Goal: Task Accomplishment & Management: Use online tool/utility

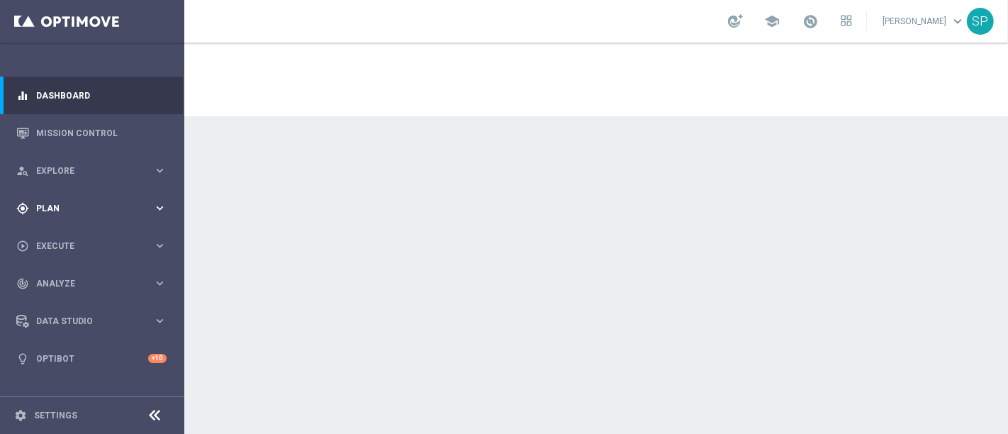
click at [159, 201] on icon "keyboard_arrow_right" at bounding box center [159, 207] width 13 height 13
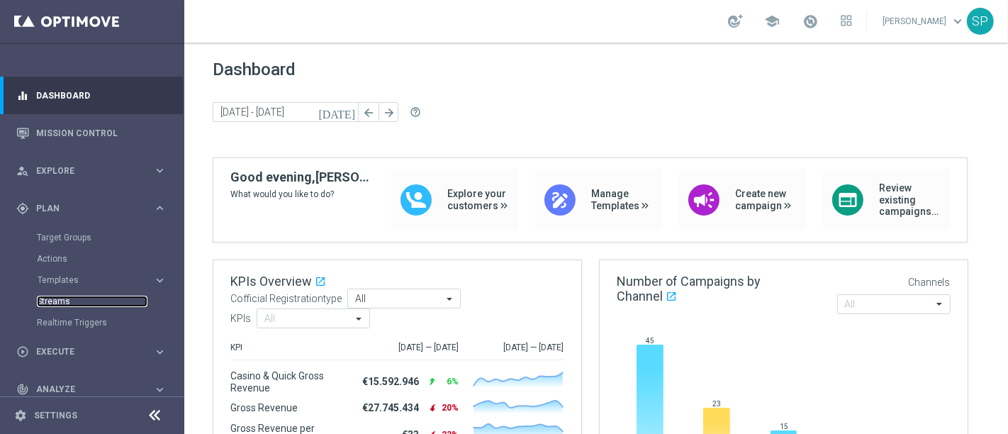
click at [55, 302] on link "Streams" at bounding box center [92, 300] width 111 height 11
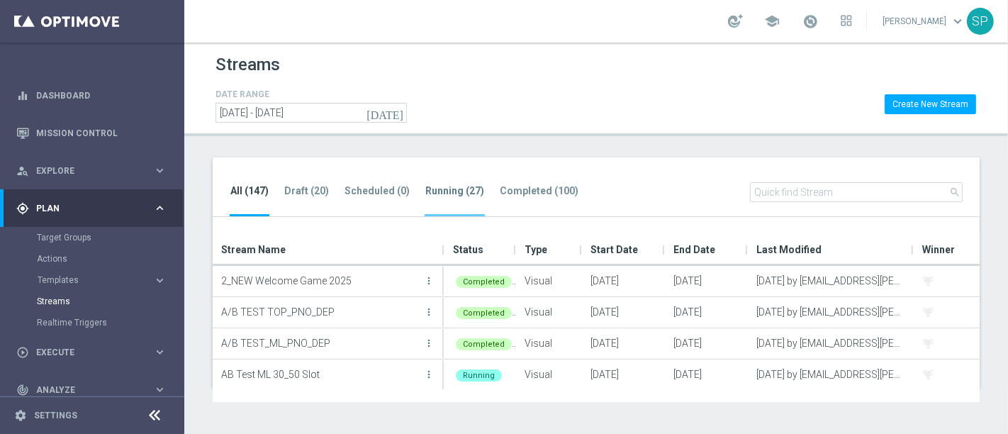
click at [457, 199] on li "Running (27)" at bounding box center [454, 199] width 60 height 33
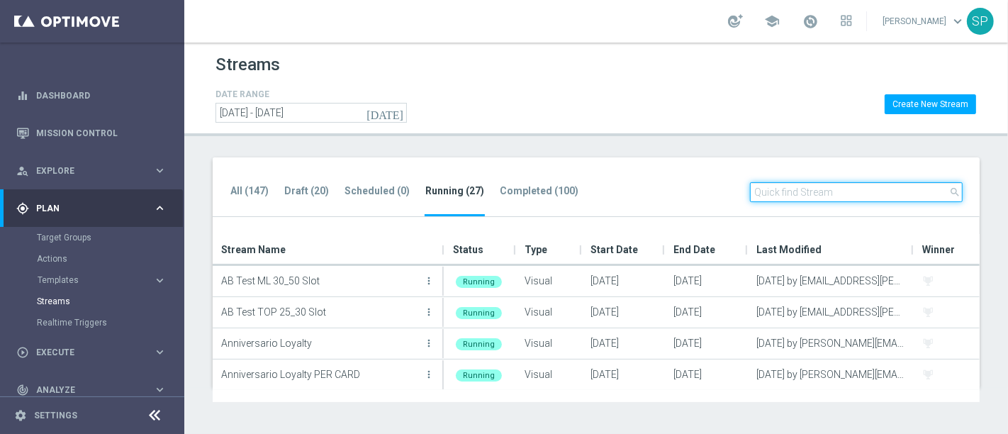
click at [864, 192] on input "text" at bounding box center [856, 192] width 213 height 20
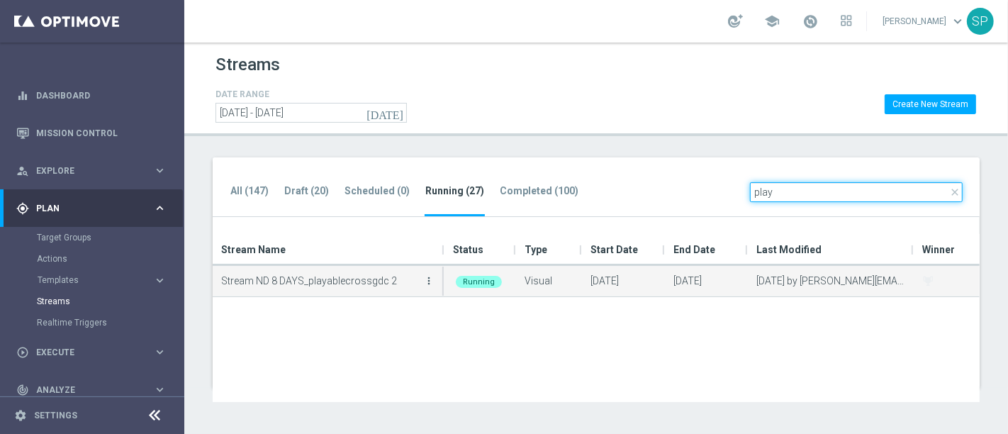
type input "play"
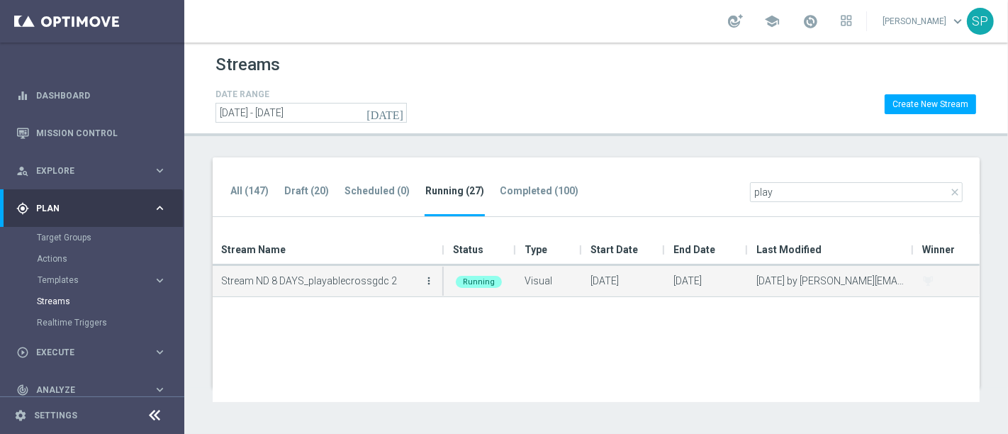
click at [424, 275] on icon "more_vert" at bounding box center [428, 280] width 11 height 11
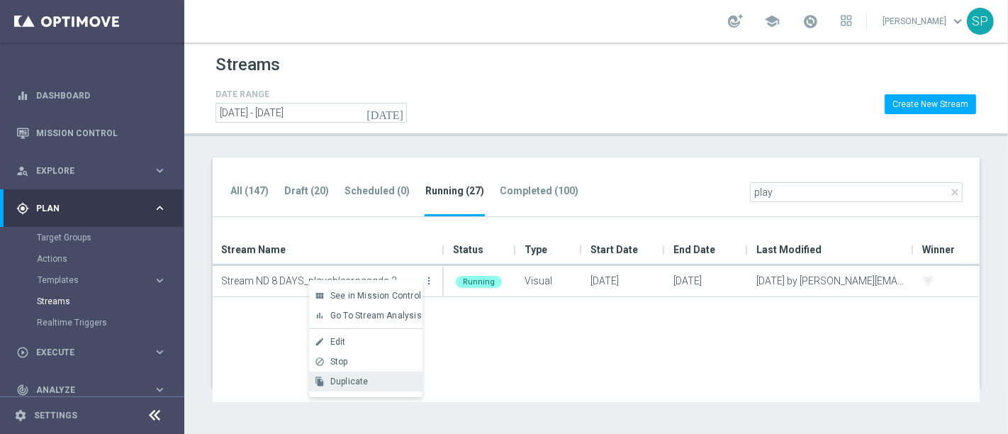
click at [374, 383] on div "Duplicate" at bounding box center [373, 381] width 86 height 10
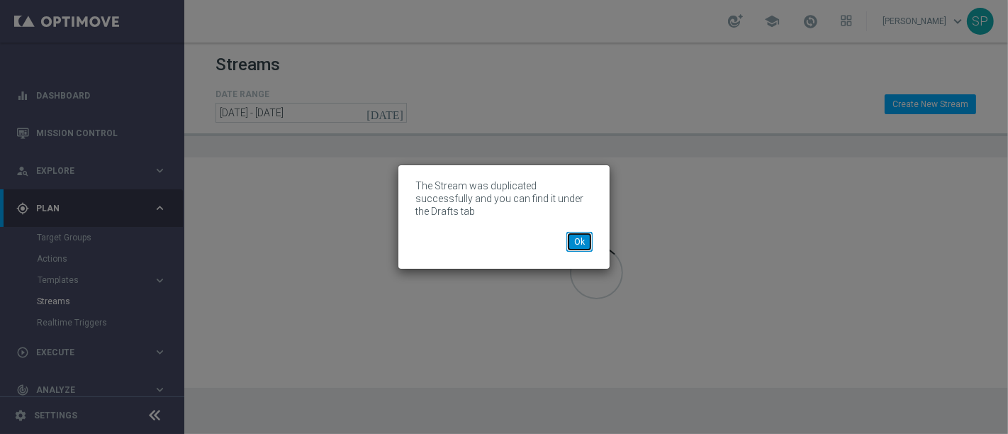
click at [578, 232] on button "Ok" at bounding box center [579, 242] width 26 height 20
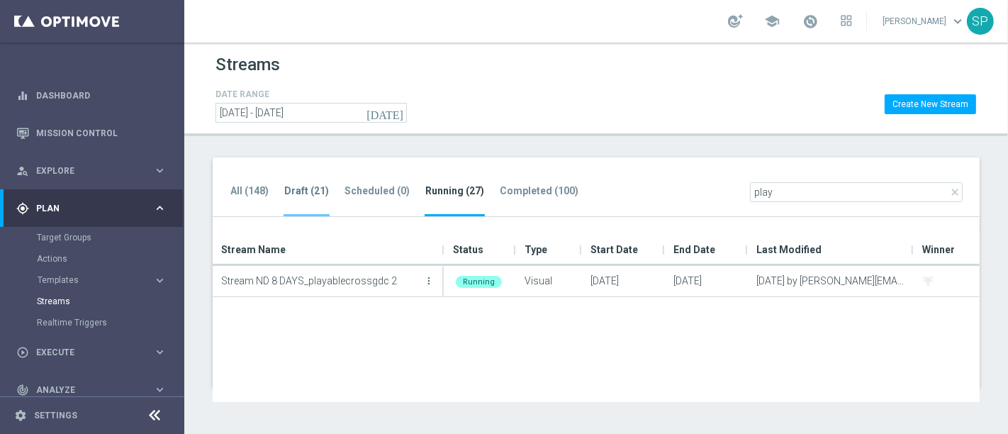
click at [326, 188] on tab-header "Draft (21)" at bounding box center [306, 191] width 45 height 12
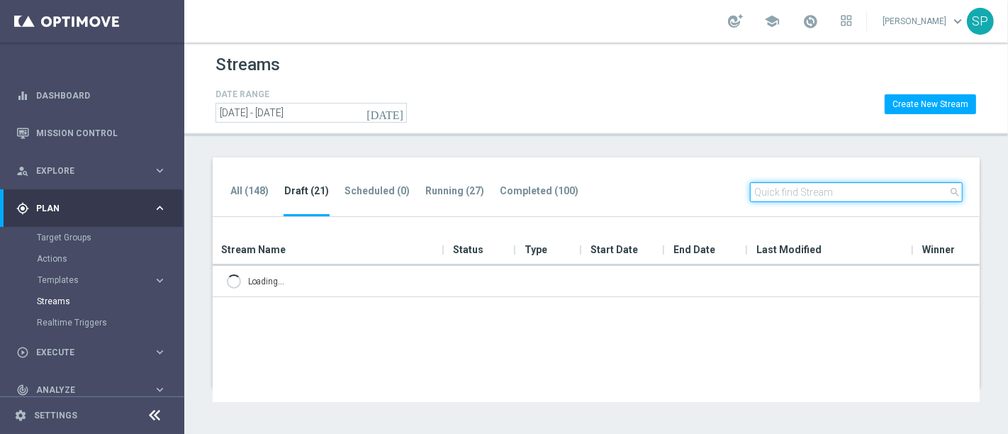
click at [816, 196] on input "text" at bounding box center [856, 192] width 213 height 20
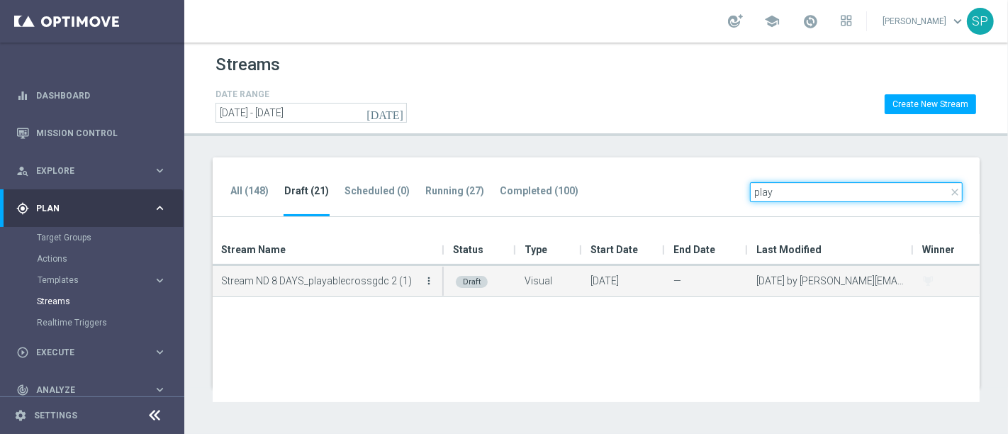
type input "play"
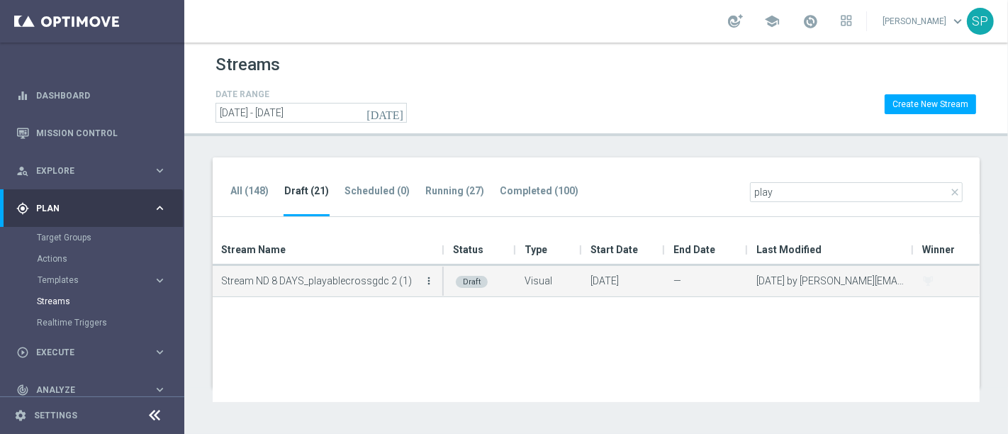
click at [431, 278] on icon "more_vert" at bounding box center [428, 280] width 11 height 11
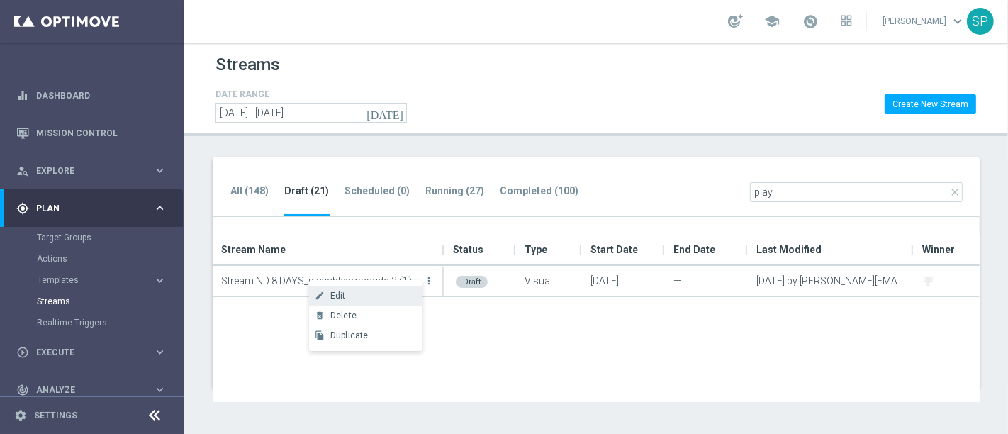
click at [380, 292] on div "Edit" at bounding box center [373, 296] width 86 height 10
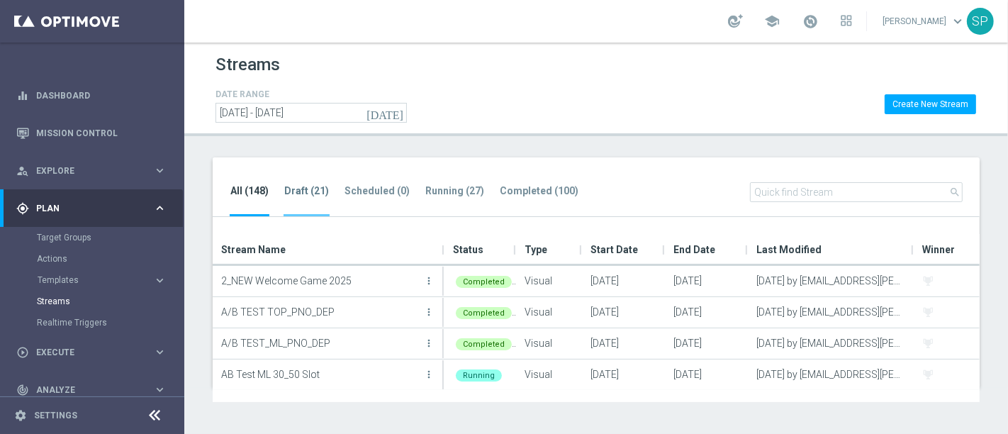
click at [285, 206] on li "Draft (21)" at bounding box center [306, 199] width 46 height 33
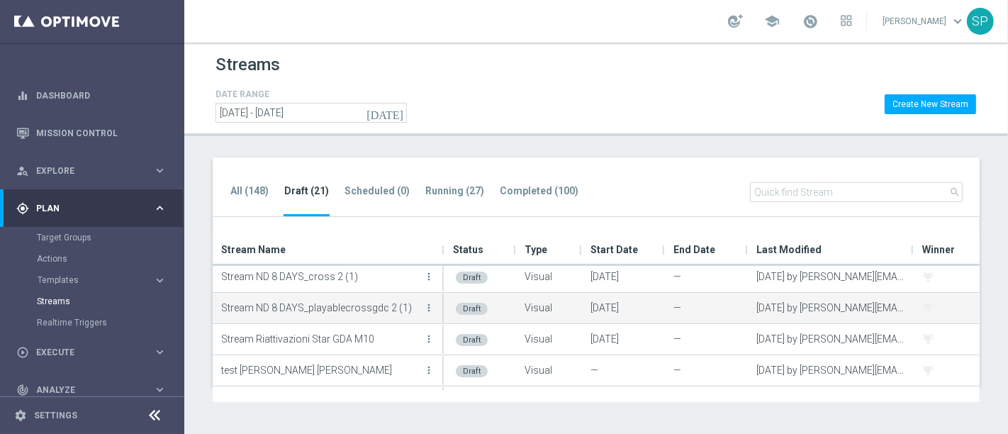
scroll to position [375, 0]
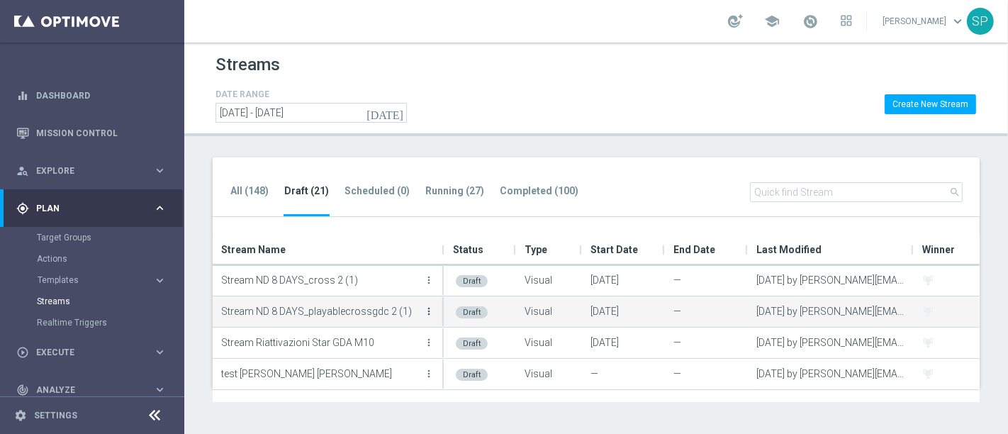
click at [433, 315] on icon "more_vert" at bounding box center [428, 310] width 11 height 11
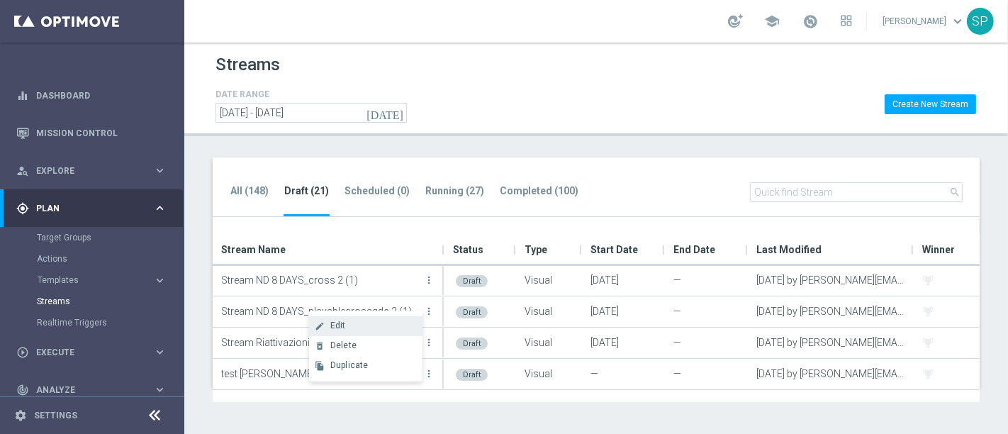
click at [376, 322] on div "Edit" at bounding box center [373, 325] width 86 height 10
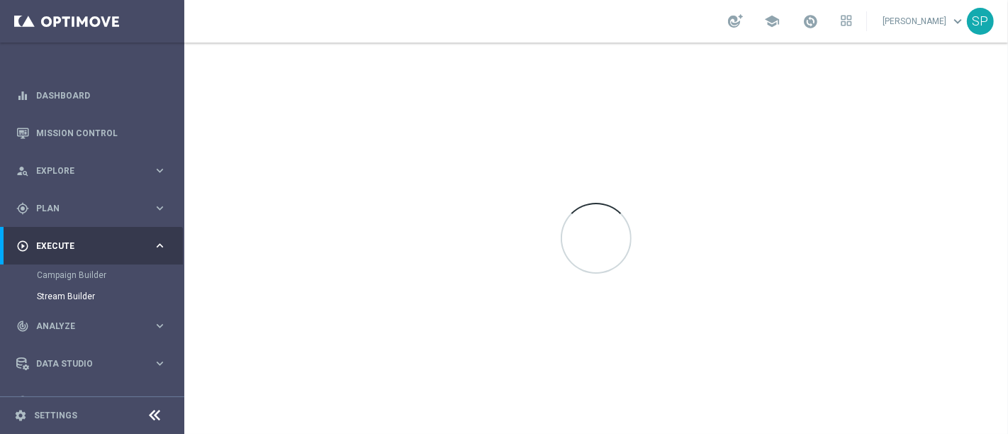
drag, startPoint x: 521, startPoint y: 235, endPoint x: 500, endPoint y: 165, distance: 73.5
click at [500, 165] on div at bounding box center [595, 238] width 823 height 391
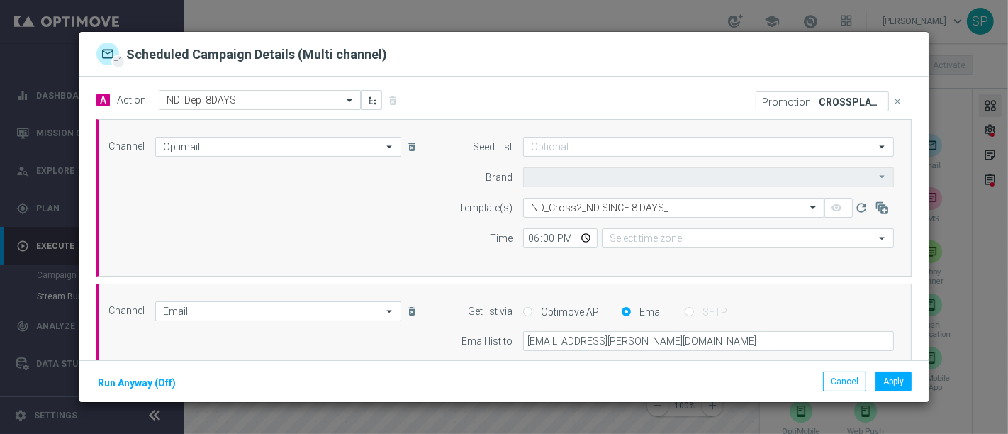
type input "Sisal Marketing"
type input "Central European Time (Berlin) (UTC +02:00)"
type input "Coordinated Universal Time (UTC 00:00)"
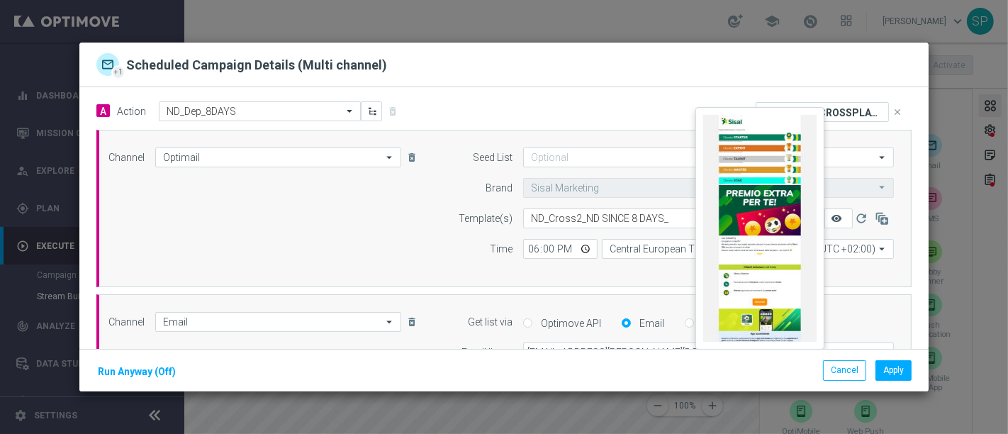
click at [830, 220] on icon "remove_red_eye" at bounding box center [835, 218] width 11 height 11
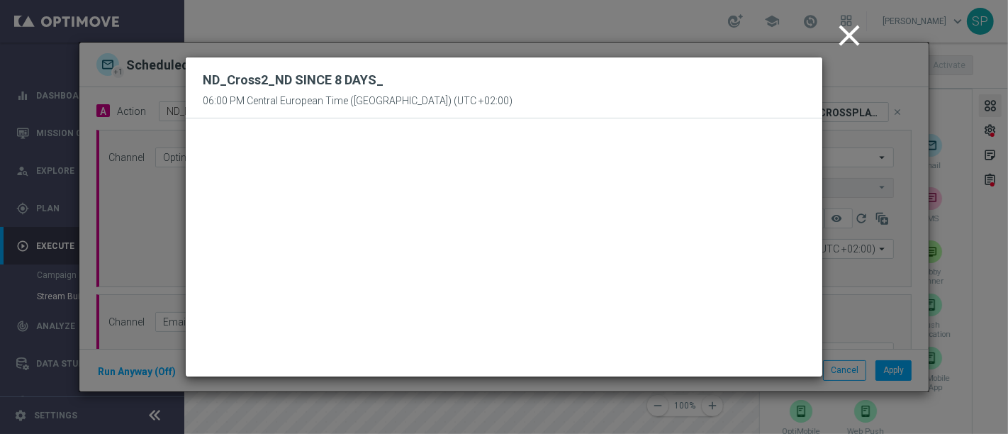
click at [850, 39] on icon "close" at bounding box center [848, 35] width 35 height 35
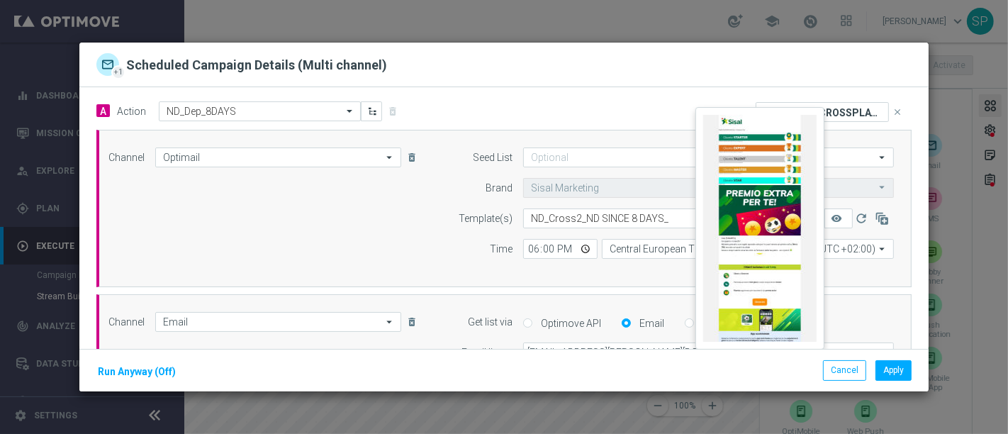
click at [824, 220] on button "remove_red_eye" at bounding box center [838, 218] width 28 height 20
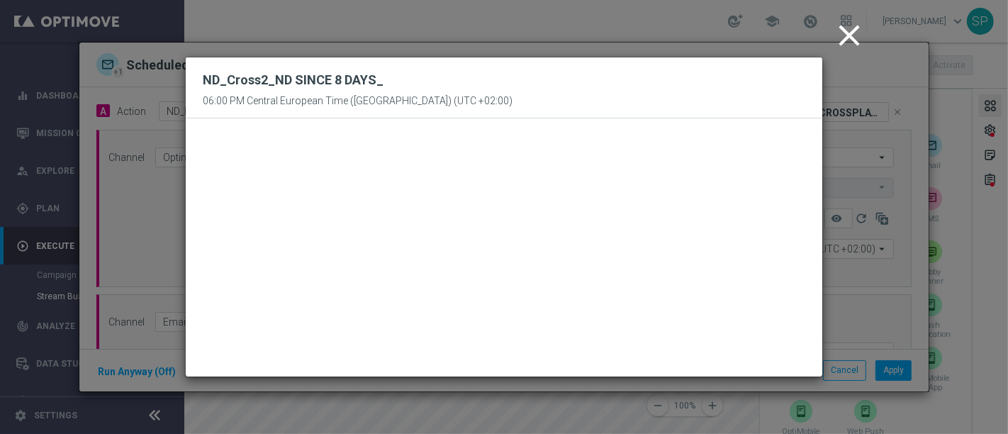
click at [843, 36] on icon "close" at bounding box center [848, 35] width 35 height 35
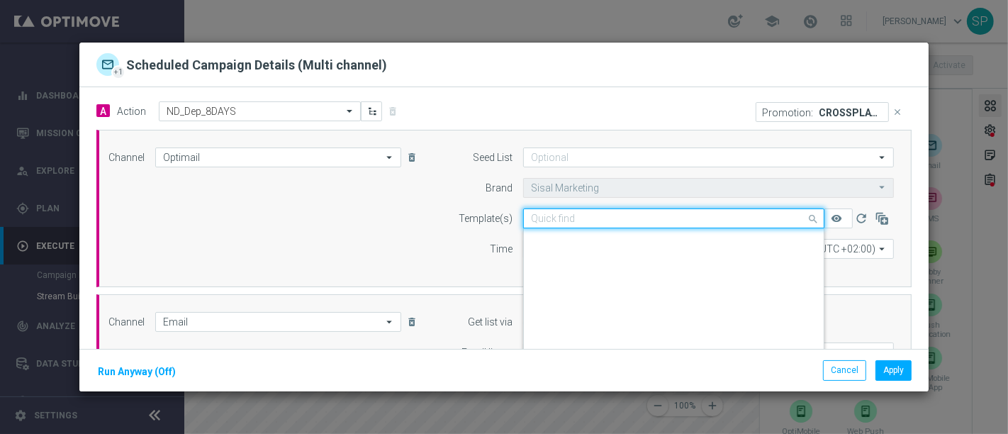
scroll to position [131078, 0]
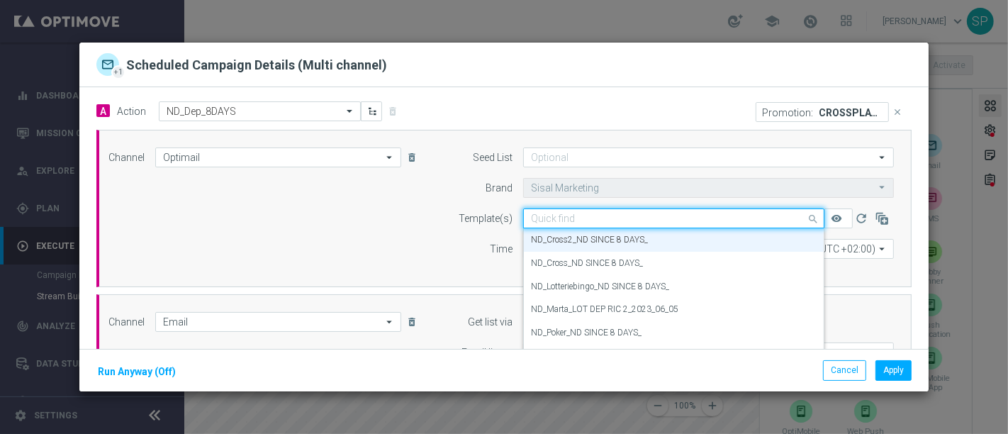
click at [650, 215] on input "text" at bounding box center [659, 219] width 257 height 12
paste input "ND_Test_PLAYABLE_ND SINCE 8 DAYS_"
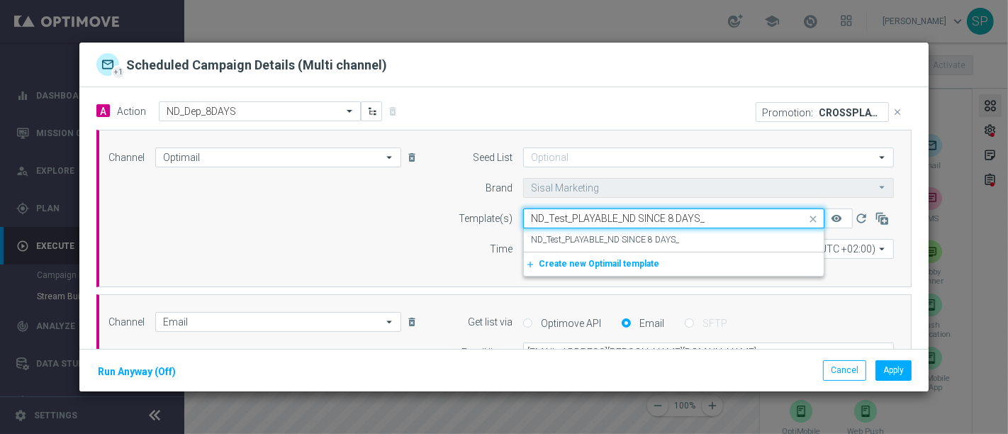
scroll to position [0, 0]
click at [648, 231] on div "ND_Test_PLAYABLE_ND SINCE 8 DAYS_" at bounding box center [674, 239] width 286 height 23
type input "ND_Test_PLAYABLE_ND SINCE 8 DAYS_"
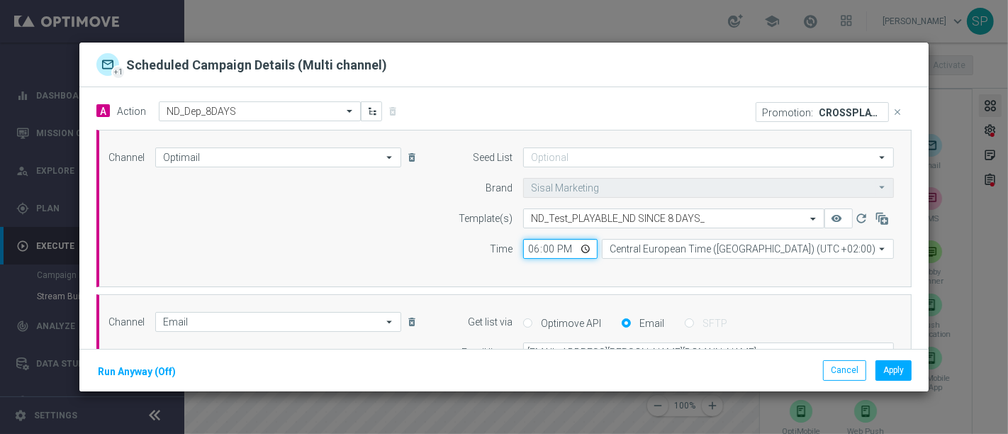
click at [523, 249] on input "18:00" at bounding box center [560, 249] width 74 height 20
type input "17:30"
click at [523, 249] on input "17:01" at bounding box center [560, 249] width 74 height 20
type input "19:30"
click at [889, 105] on button "close" at bounding box center [898, 112] width 18 height 20
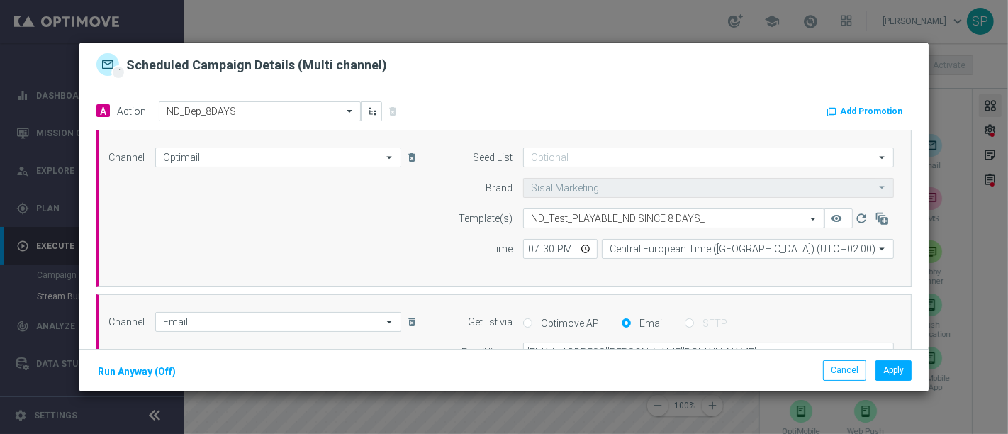
click at [842, 102] on div "Add Promotion" at bounding box center [868, 110] width 86 height 17
click at [842, 104] on button "Add Promotion" at bounding box center [866, 111] width 82 height 16
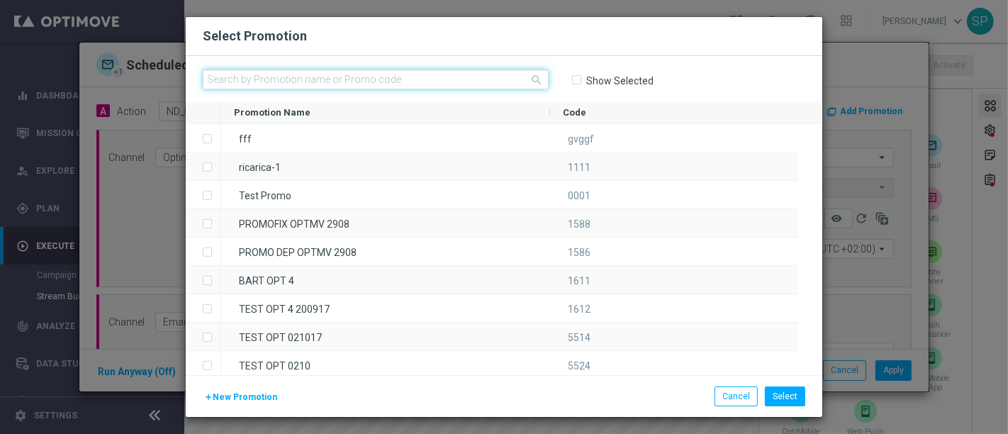
click at [425, 82] on input "text" at bounding box center [376, 79] width 346 height 20
paste input "335663"
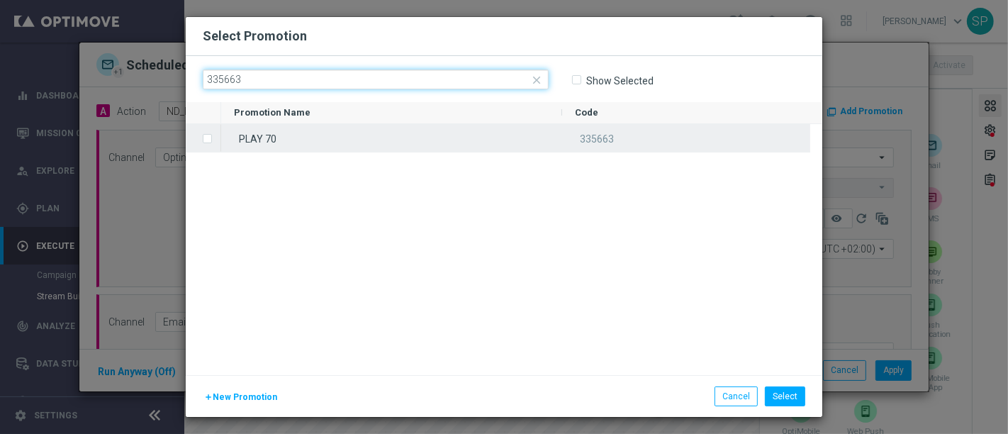
type input "335663"
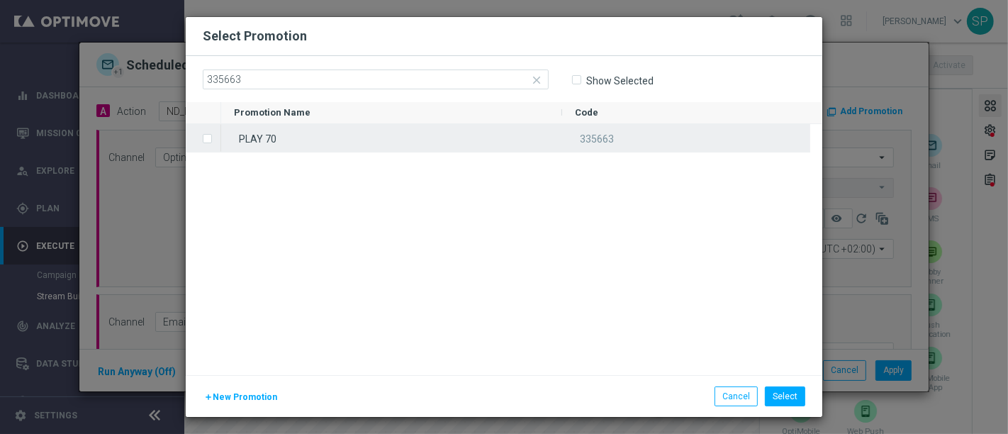
click at [273, 132] on div "PLAY 70" at bounding box center [391, 138] width 341 height 28
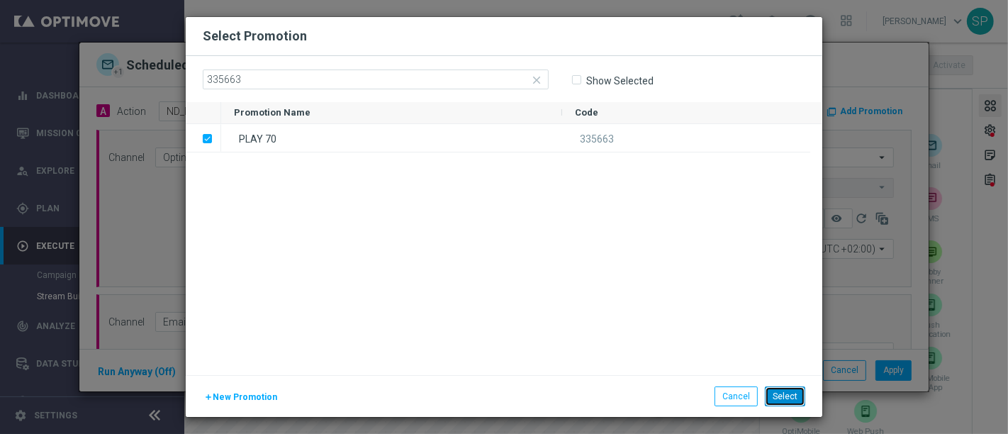
click at [794, 399] on button "Select" at bounding box center [785, 396] width 40 height 20
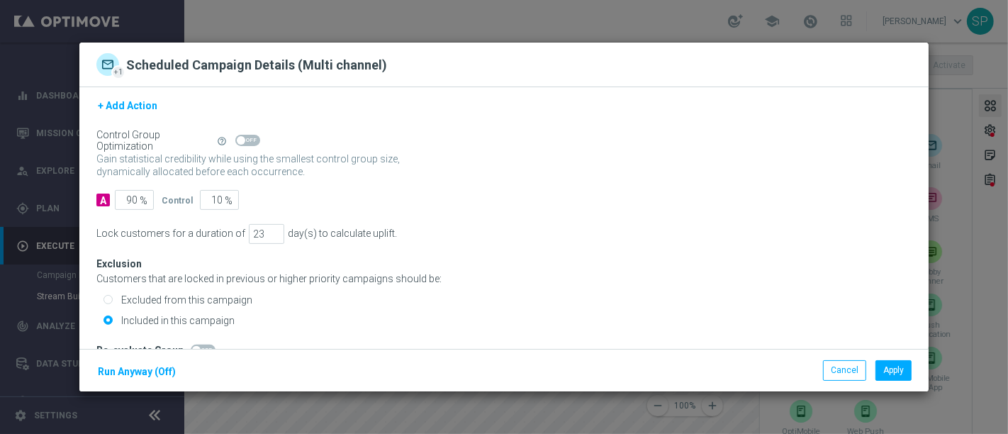
scroll to position [21, 0]
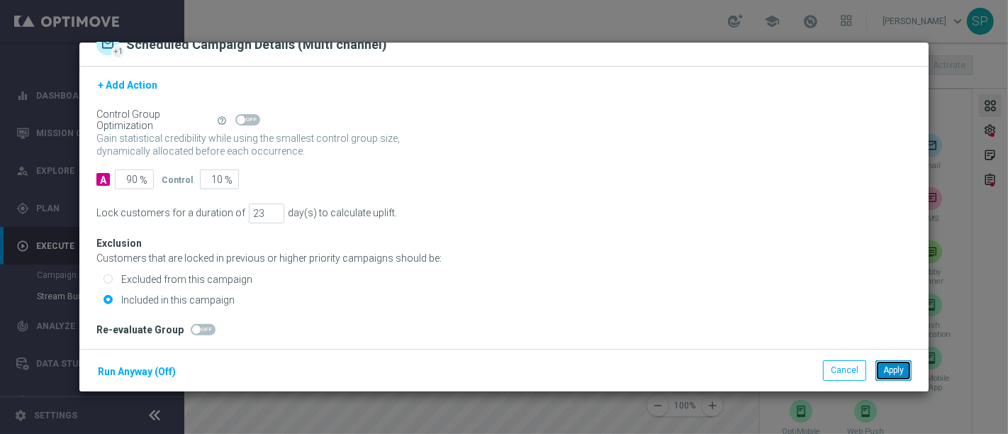
click at [901, 360] on button "Apply" at bounding box center [893, 370] width 36 height 20
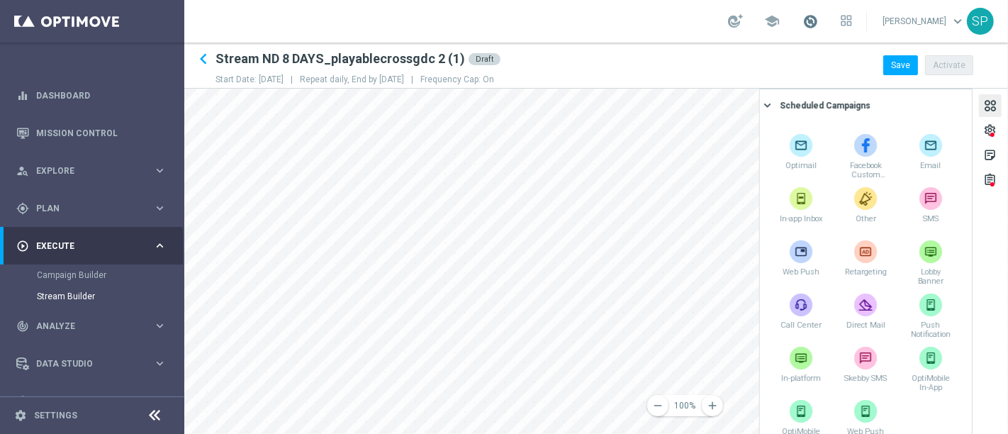
click at [818, 24] on span at bounding box center [810, 21] width 16 height 16
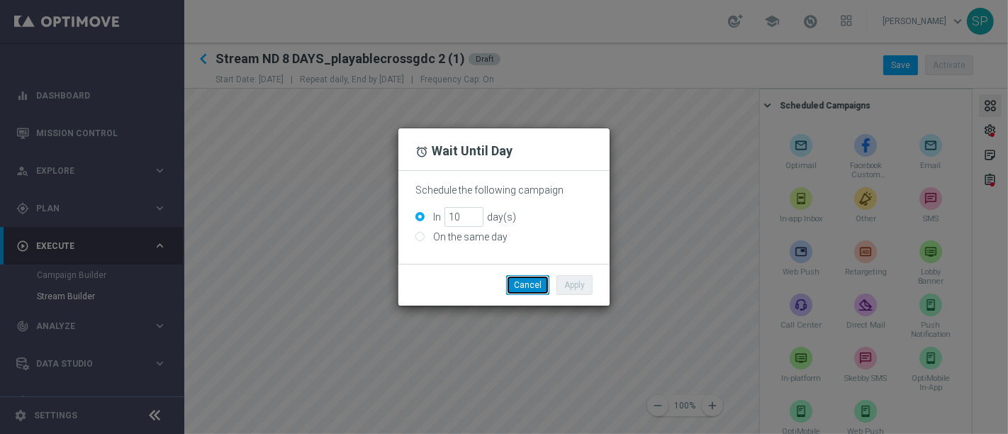
click at [524, 277] on button "Cancel" at bounding box center [527, 285] width 43 height 20
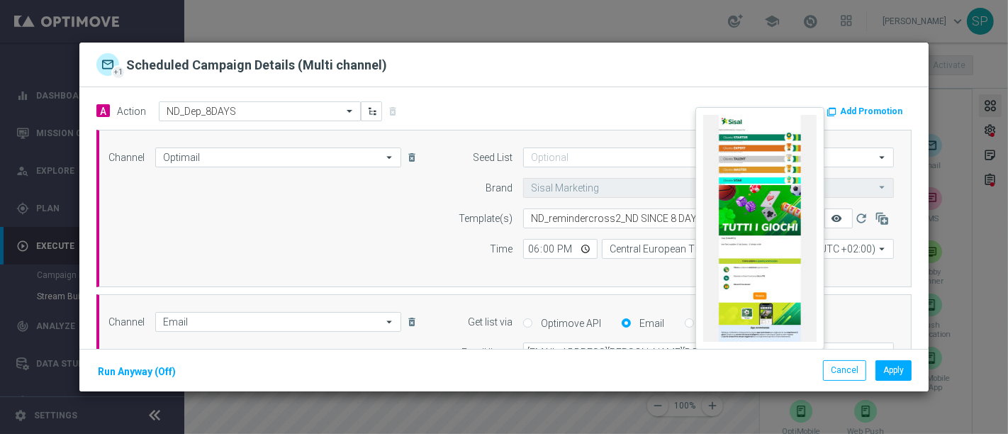
click at [830, 223] on icon "remove_red_eye" at bounding box center [835, 218] width 11 height 11
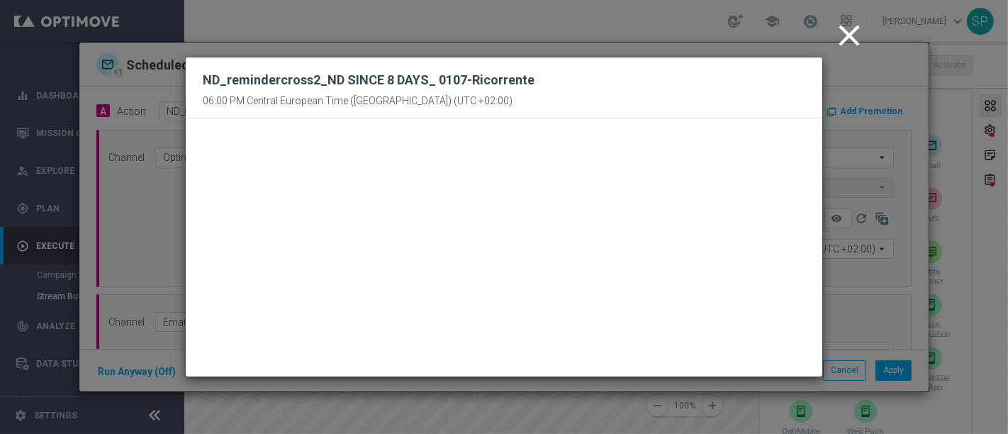
click at [840, 30] on icon "close" at bounding box center [848, 35] width 35 height 35
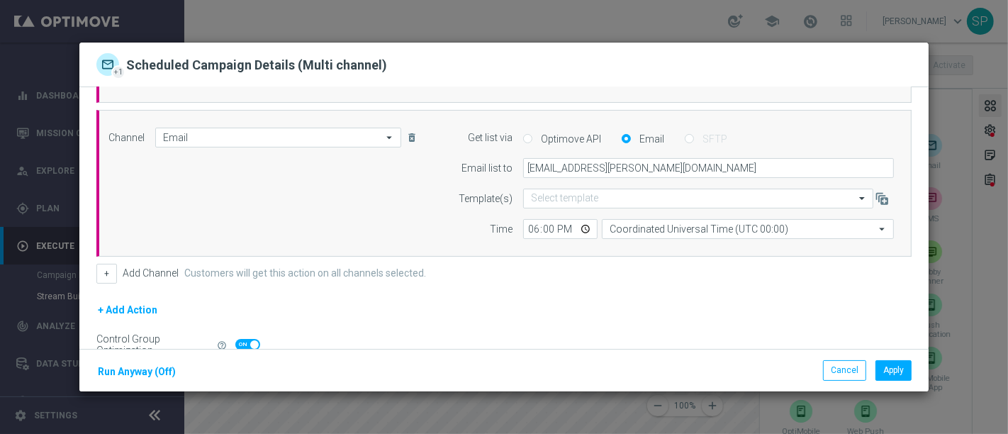
scroll to position [228, 0]
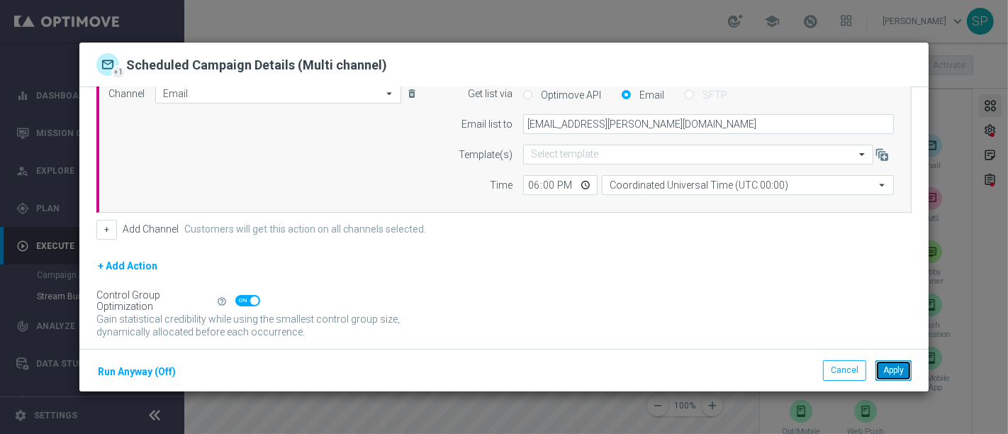
click at [902, 371] on button "Apply" at bounding box center [893, 370] width 36 height 20
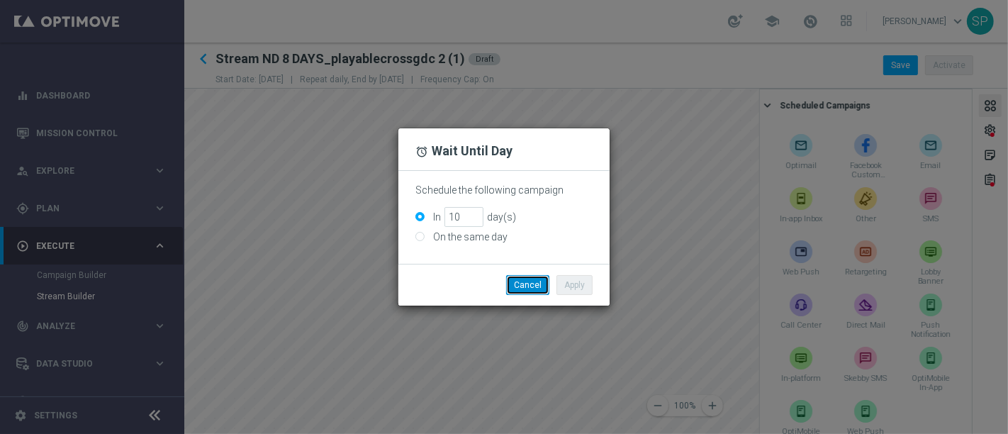
click at [536, 288] on button "Cancel" at bounding box center [527, 285] width 43 height 20
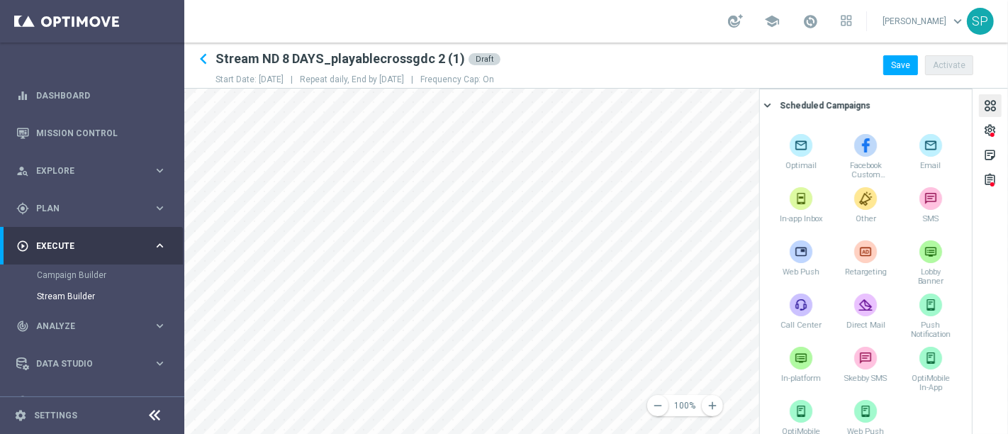
click at [1007, 334] on div "remove 100% add settings sticky_note_2 assignment Scheduled Campaigns keyboard_…" at bounding box center [595, 261] width 823 height 345
click at [972, 322] on div "remove 100% add settings sticky_note_2 assignment Scheduled Campaigns keyboard_…" at bounding box center [595, 261] width 823 height 345
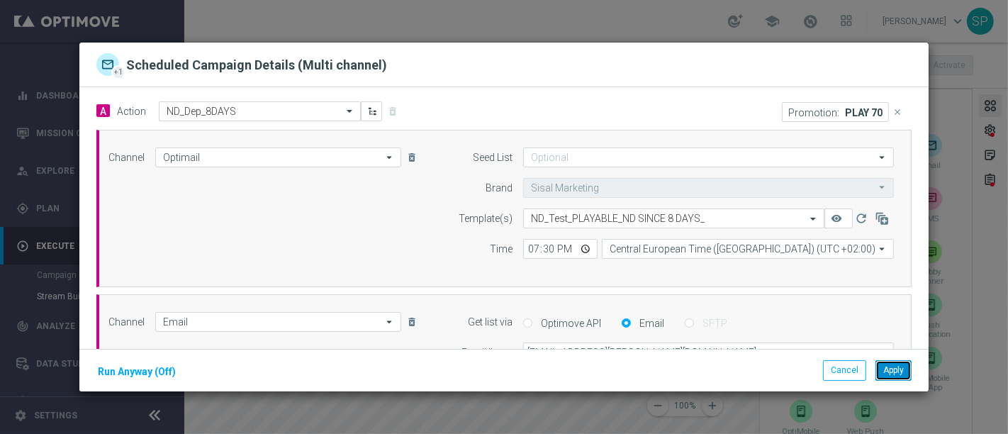
click at [891, 371] on button "Apply" at bounding box center [893, 370] width 36 height 20
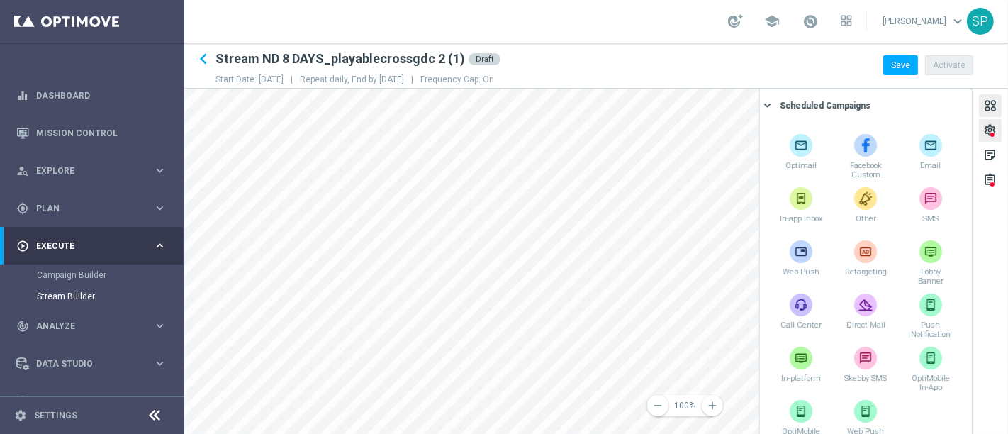
click at [988, 132] on div "settings" at bounding box center [989, 132] width 13 height 18
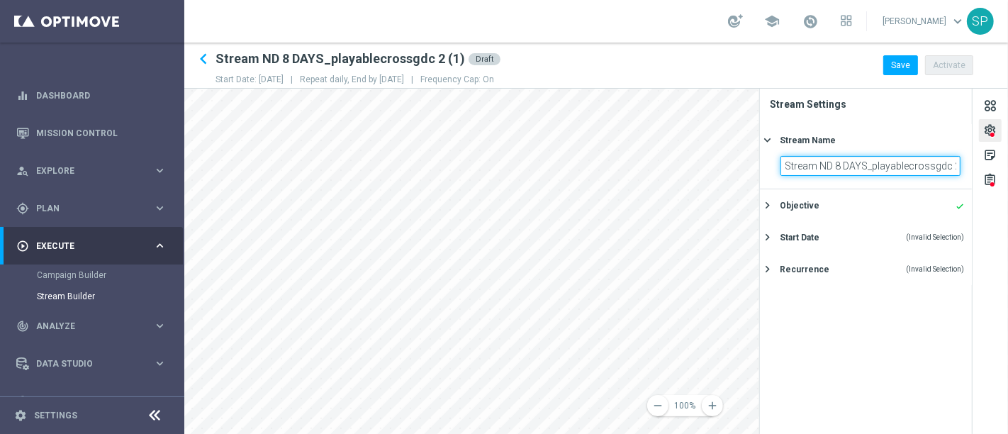
click at [876, 167] on input "Stream ND 8 DAYS_playablecrossgdc 2 (1)" at bounding box center [870, 166] width 180 height 20
type input "Stream ND 8 DAYS_playable 2909"
click at [986, 162] on div "sticky_note_2" at bounding box center [989, 157] width 13 height 18
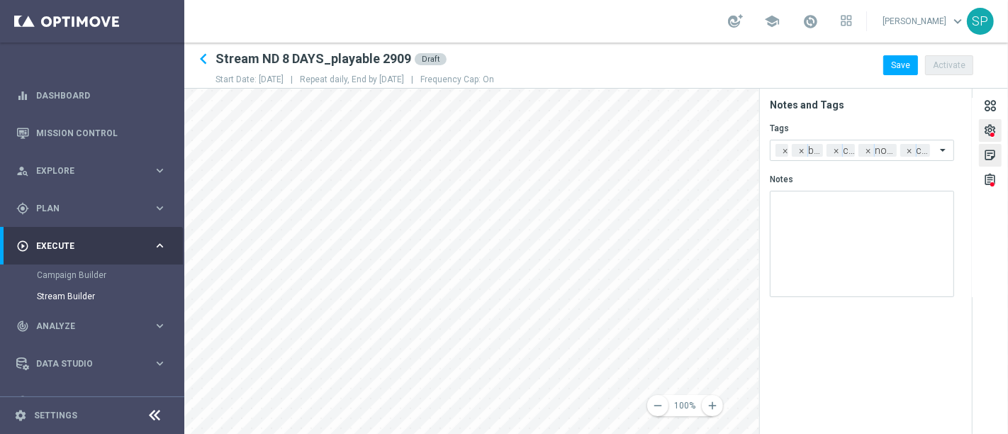
click at [988, 128] on div "settings" at bounding box center [989, 132] width 13 height 18
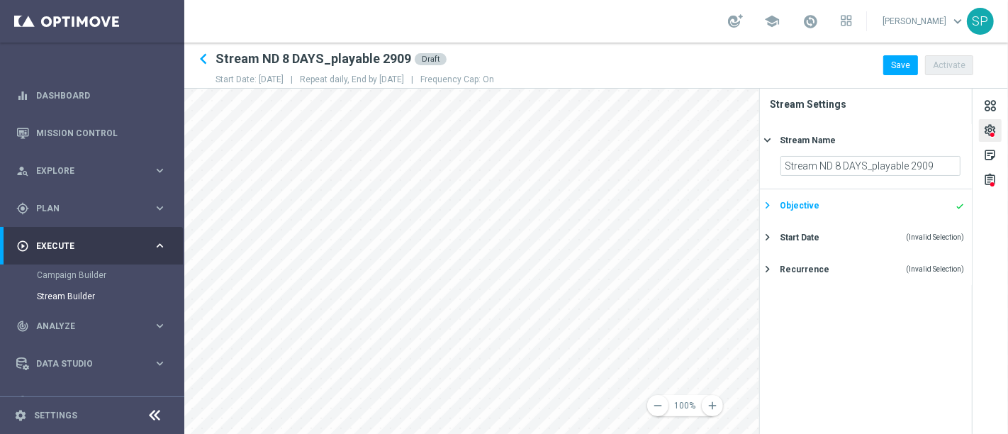
click at [878, 203] on div "Objective done" at bounding box center [871, 205] width 184 height 13
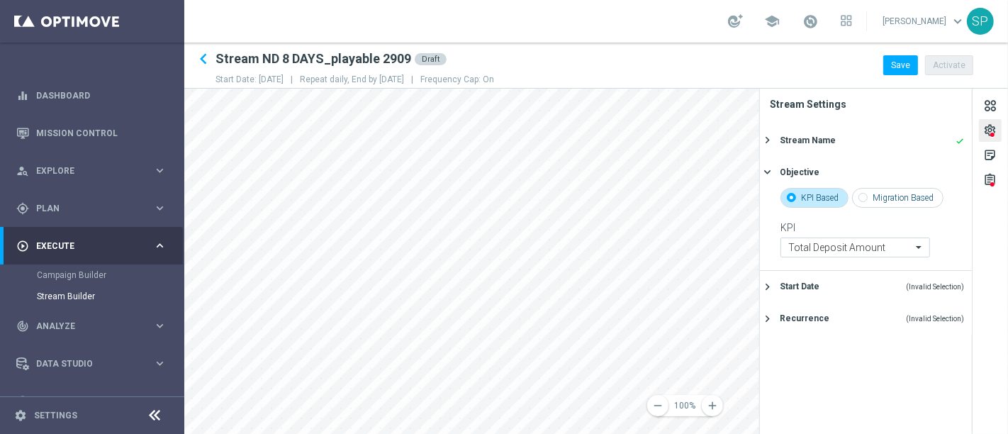
click at [877, 295] on div "Start Date (Invalid Selection) keyboard_arrow_right" at bounding box center [866, 287] width 212 height 32
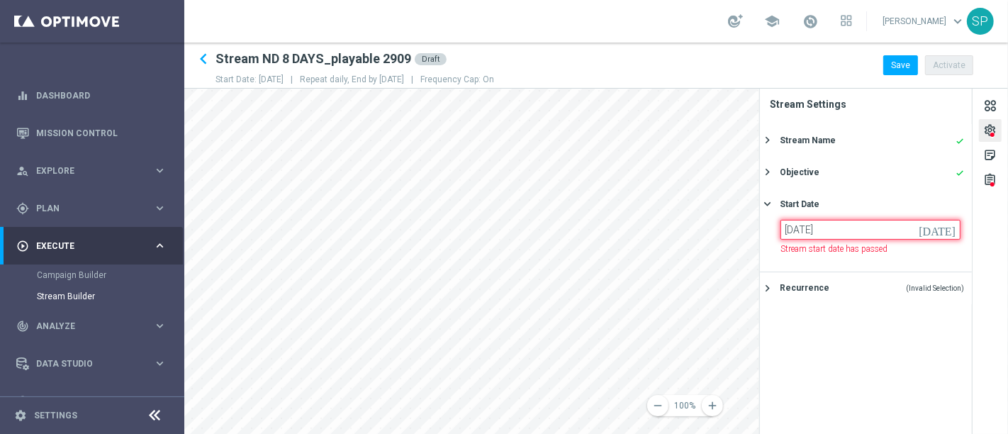
click at [903, 221] on input "02 Sep 2025" at bounding box center [870, 230] width 180 height 20
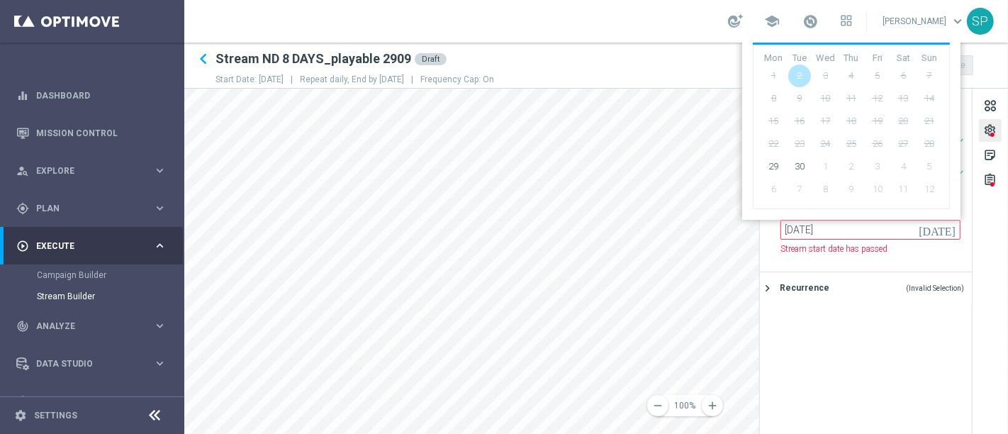
click at [932, 169] on span "5" at bounding box center [929, 166] width 23 height 23
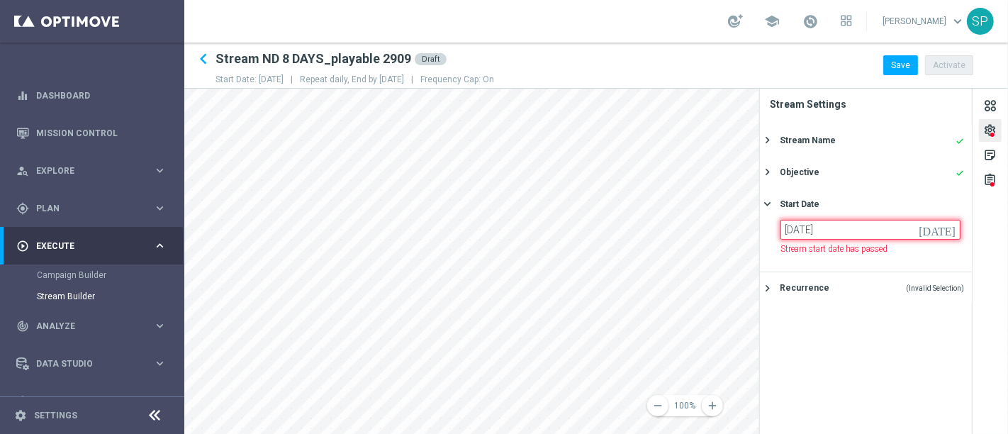
click at [930, 222] on input "02 Sep 2025" at bounding box center [870, 230] width 180 height 20
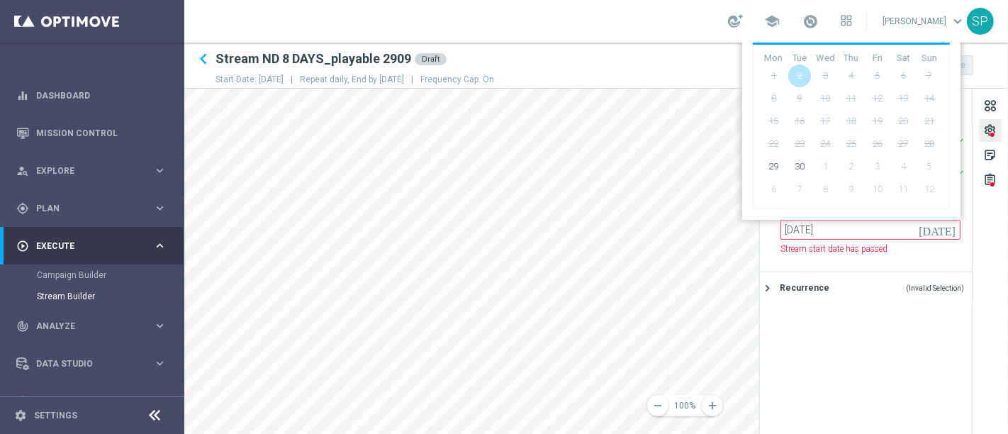
click at [942, 45] on div "‹ ​ September ​ 2025 ​ ›" at bounding box center [850, 30] width 197 height 28
click at [834, 194] on span "8" at bounding box center [824, 189] width 23 height 23
click at [874, 235] on input "02 Sep 2025" at bounding box center [870, 230] width 180 height 20
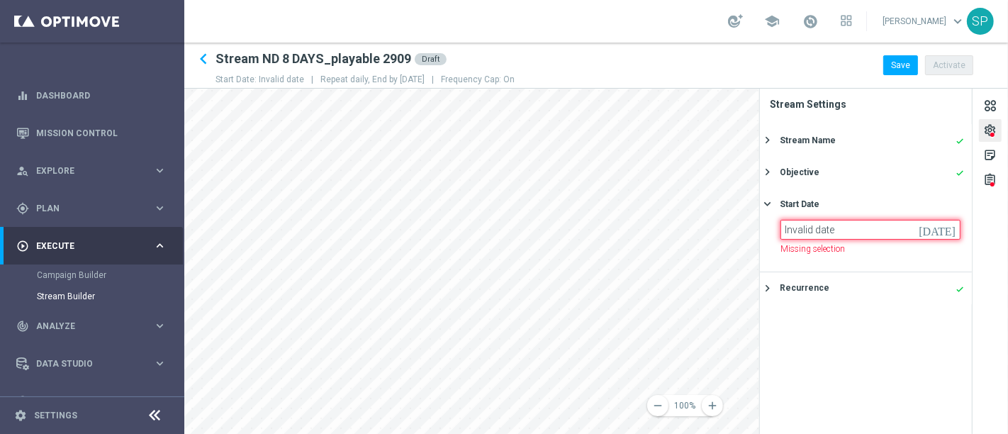
click at [795, 234] on input "Invalid date" at bounding box center [870, 230] width 180 height 20
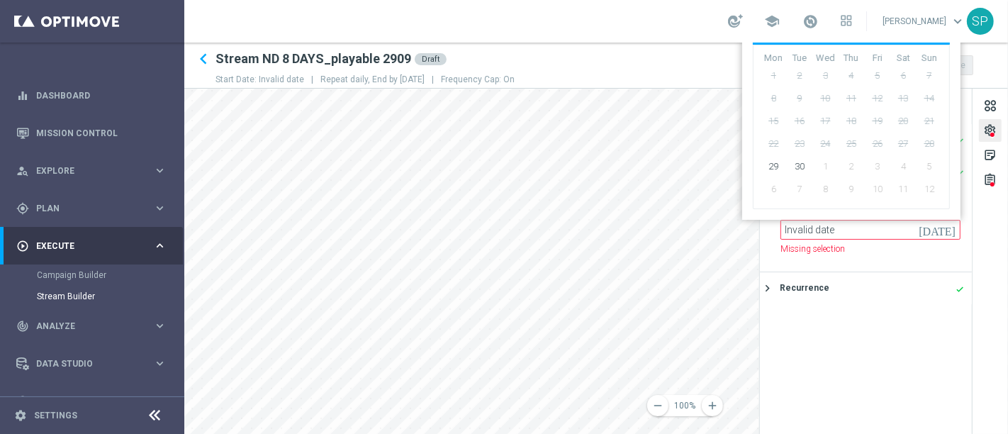
click at [941, 41] on div "school Serena Piraino keyboard_arrow_down SP" at bounding box center [595, 21] width 823 height 43
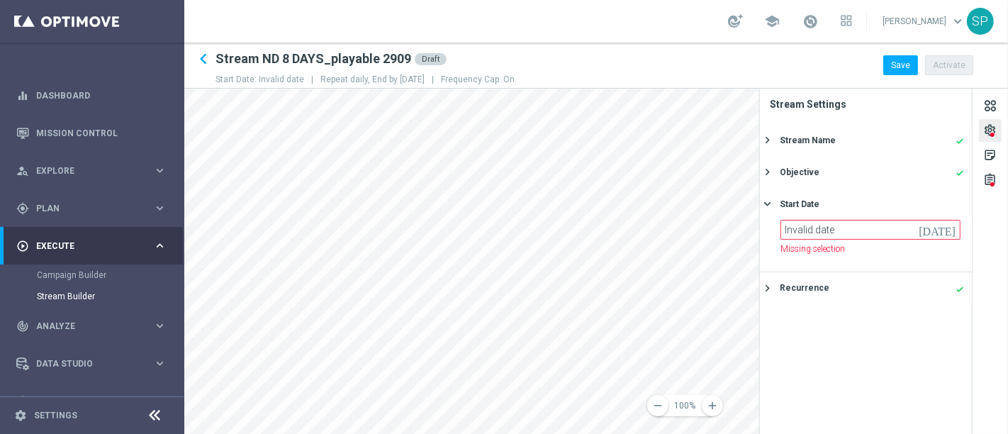
click at [941, 41] on div "school Serena Piraino keyboard_arrow_down SP" at bounding box center [595, 21] width 823 height 43
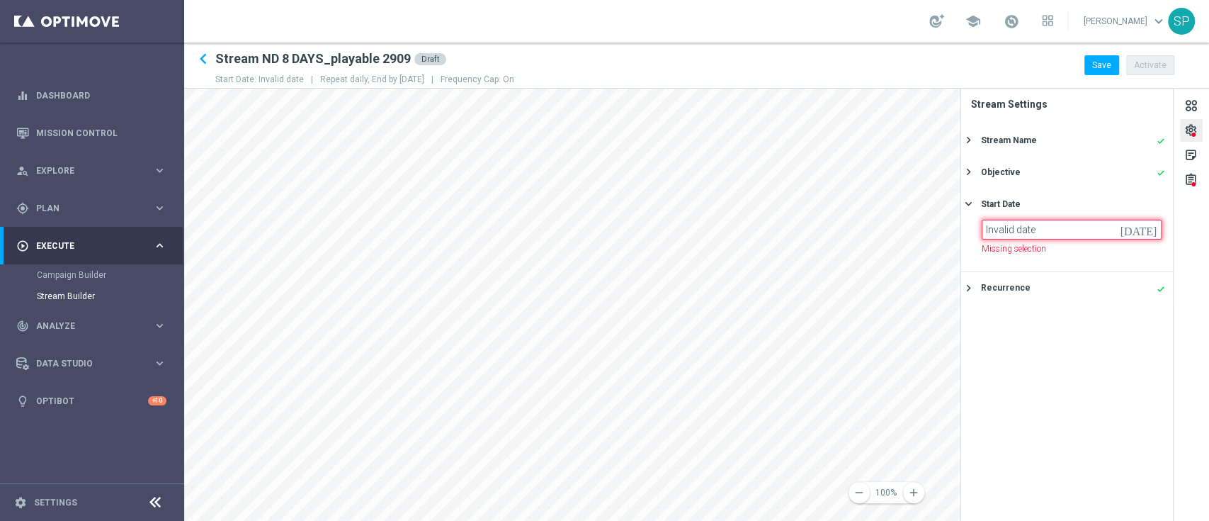
click at [1007, 235] on input "Invalid date" at bounding box center [1072, 230] width 180 height 20
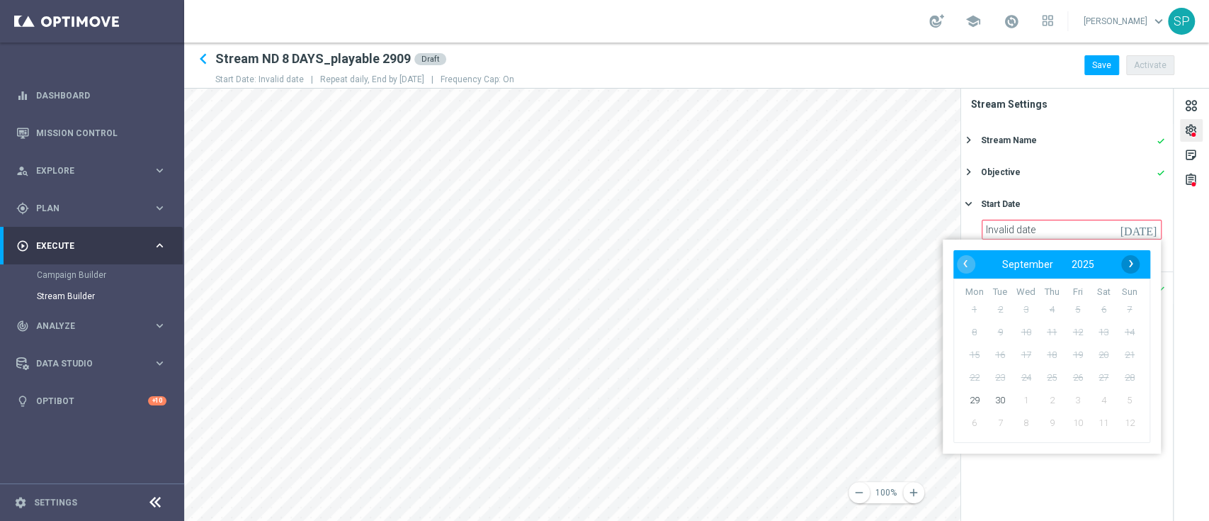
click at [1007, 264] on span "›" at bounding box center [1131, 263] width 18 height 18
click at [1007, 315] on span "5" at bounding box center [1130, 309] width 23 height 23
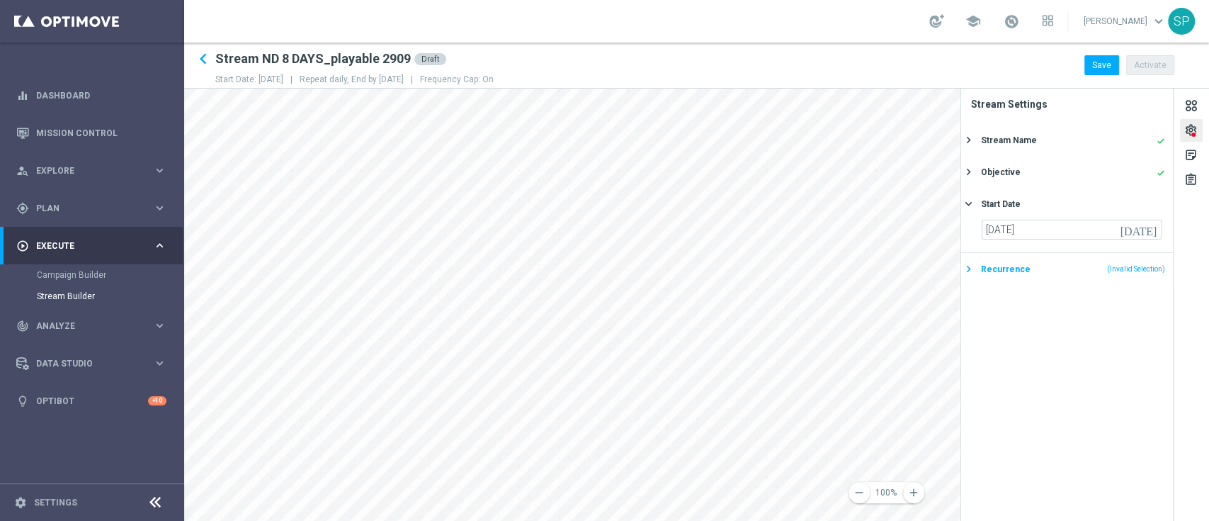
click at [1007, 268] on div "Recurrence (Invalid Selection)" at bounding box center [1073, 269] width 184 height 13
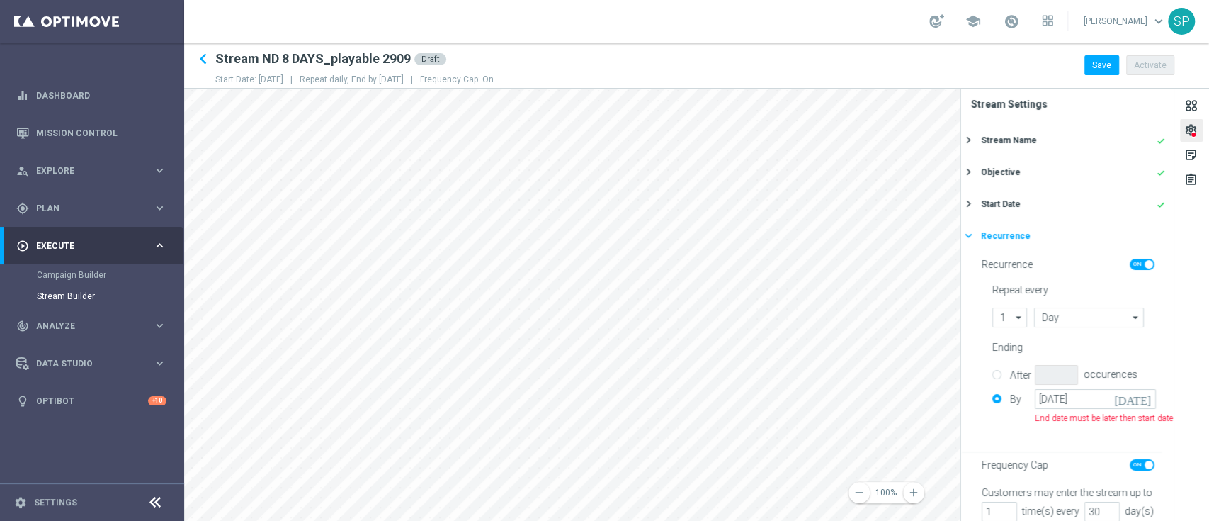
scroll to position [62, 0]
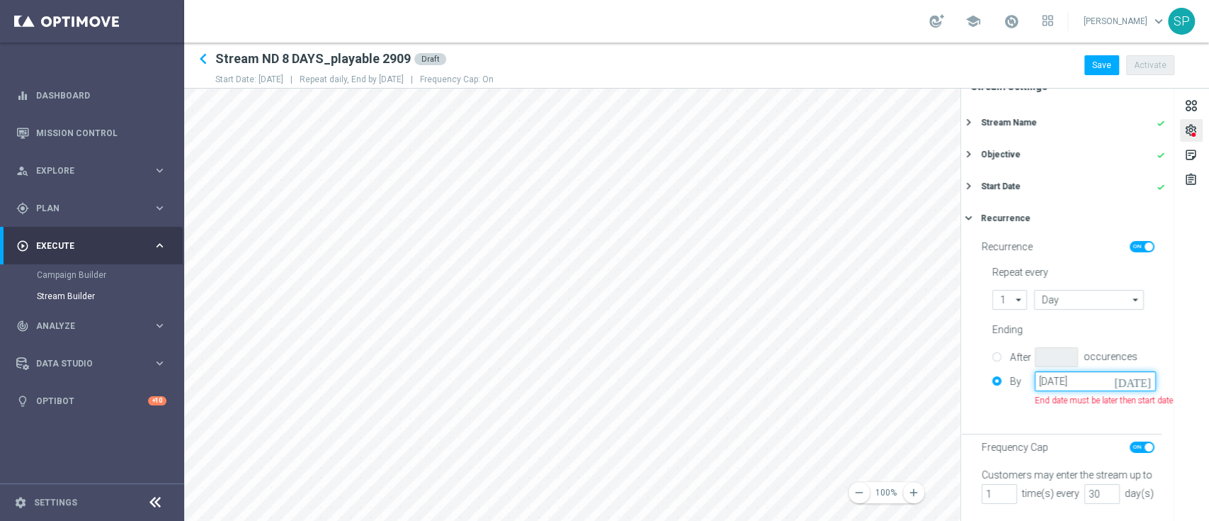
click at [1007, 371] on input "14 Sep 2025" at bounding box center [1095, 381] width 121 height 20
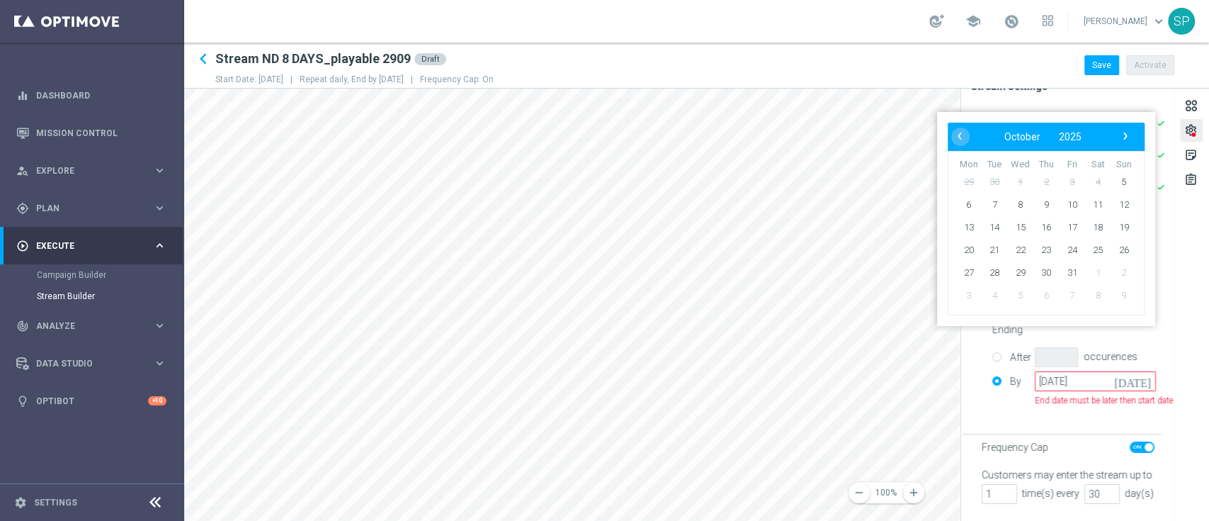
click at [1007, 245] on div "settings sticky_note_2 assignment" at bounding box center [1191, 305] width 35 height 432
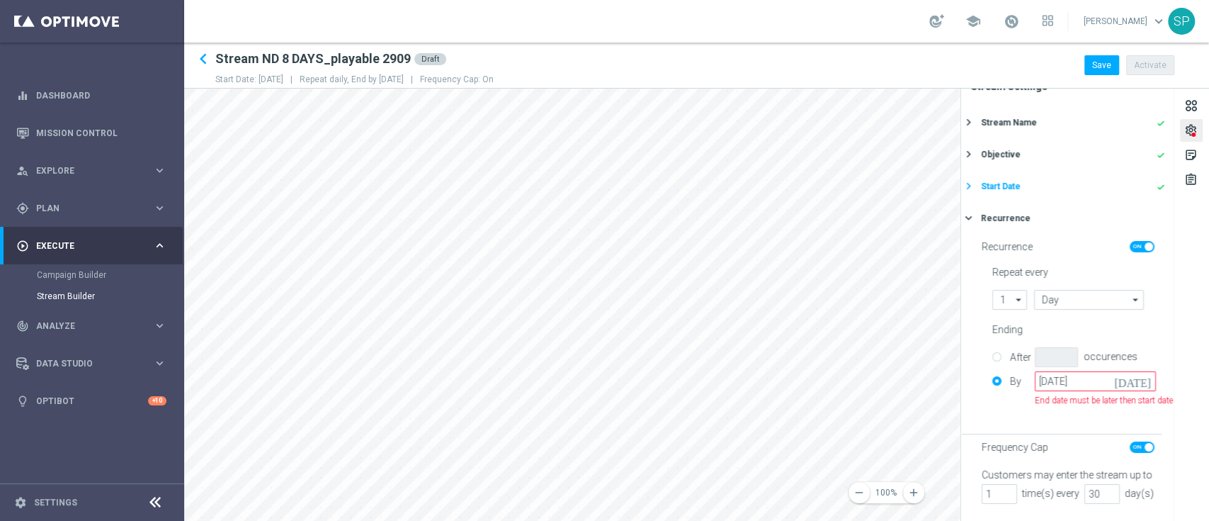
click at [1007, 180] on div "Start Date done" at bounding box center [1073, 186] width 184 height 13
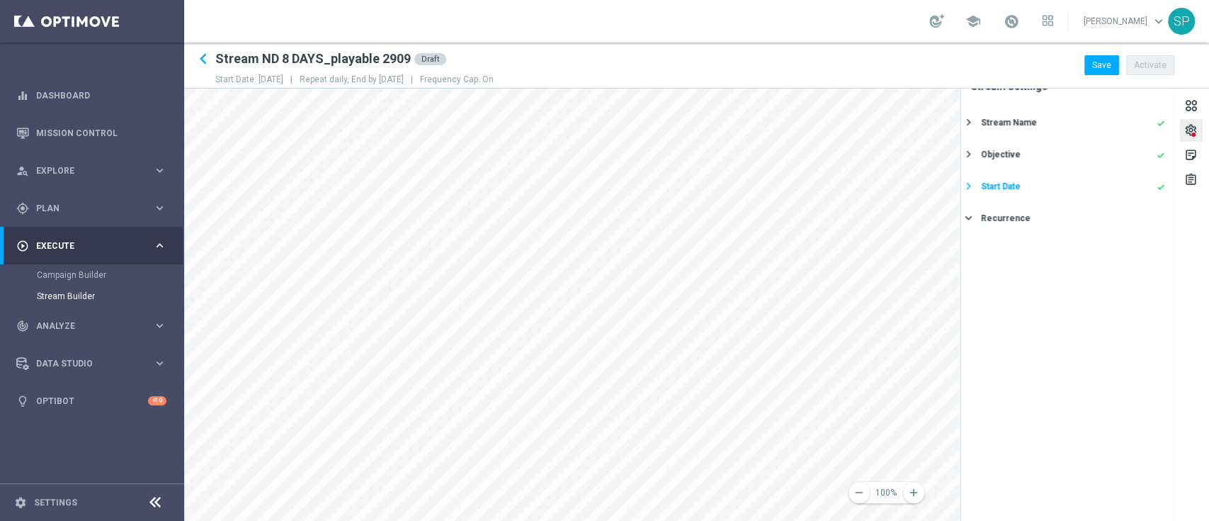
scroll to position [0, 0]
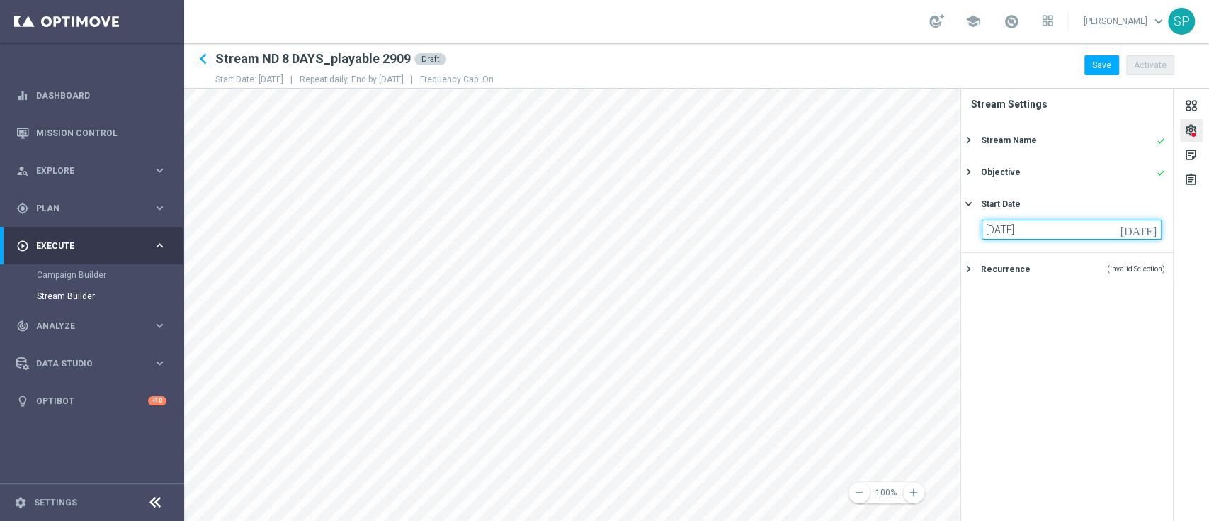
click at [1007, 226] on input "05 Oct 2025" at bounding box center [1072, 230] width 180 height 20
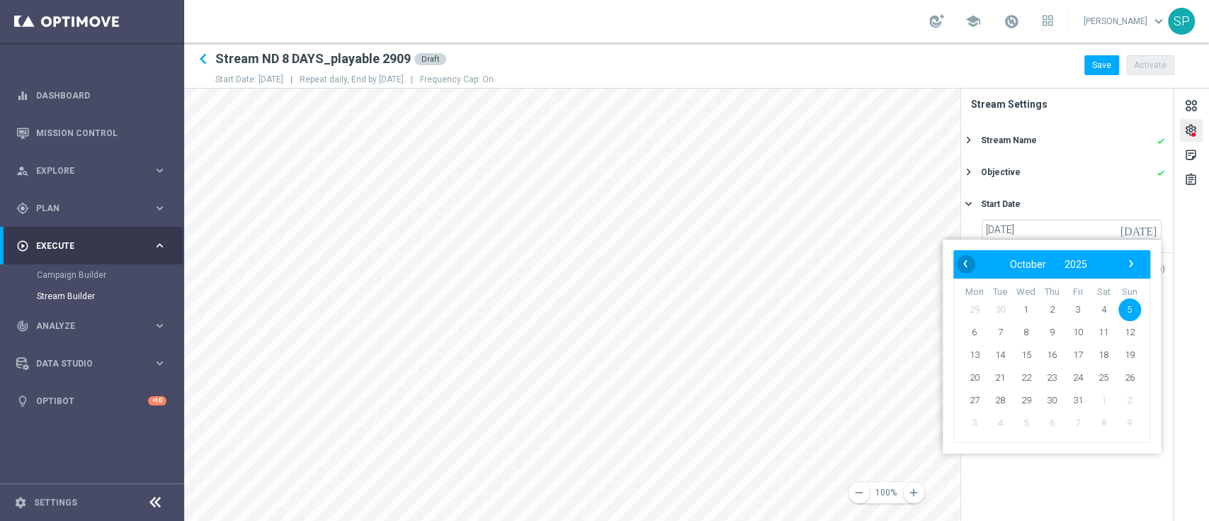
click at [964, 261] on span "‹" at bounding box center [966, 263] width 18 height 18
click at [971, 401] on span "29" at bounding box center [974, 400] width 23 height 23
type input "29 Sep 2025"
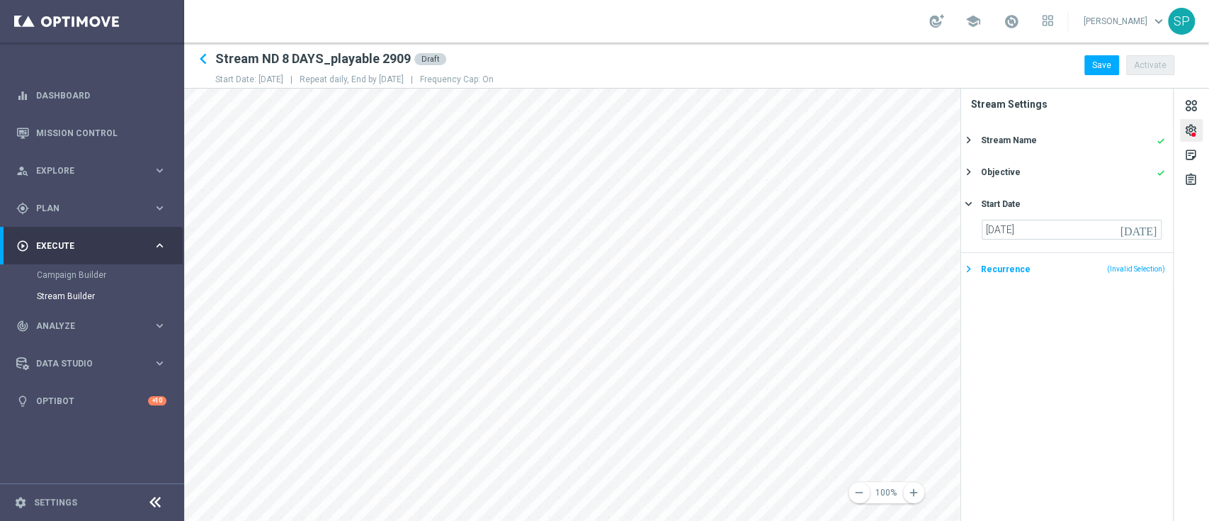
click at [1007, 271] on div "Recurrence (Invalid Selection)" at bounding box center [1073, 269] width 184 height 13
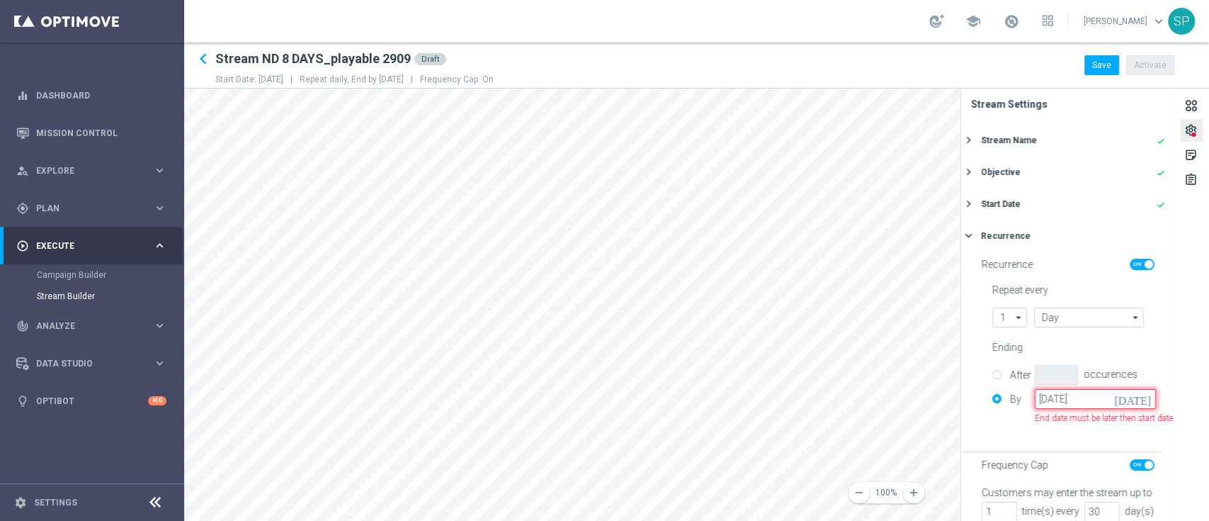
click at [1007, 399] on input "14 Sep 2025" at bounding box center [1095, 399] width 121 height 20
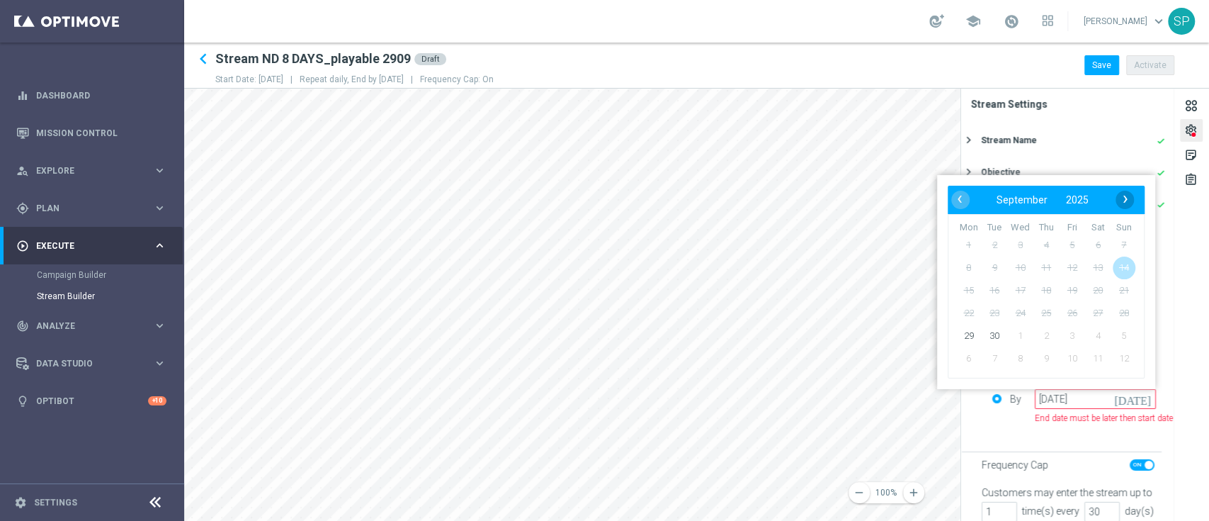
click at [1007, 201] on span "›" at bounding box center [1126, 199] width 18 height 18
click at [1007, 246] on span "5" at bounding box center [1124, 245] width 23 height 23
type input "05 Oct 2025"
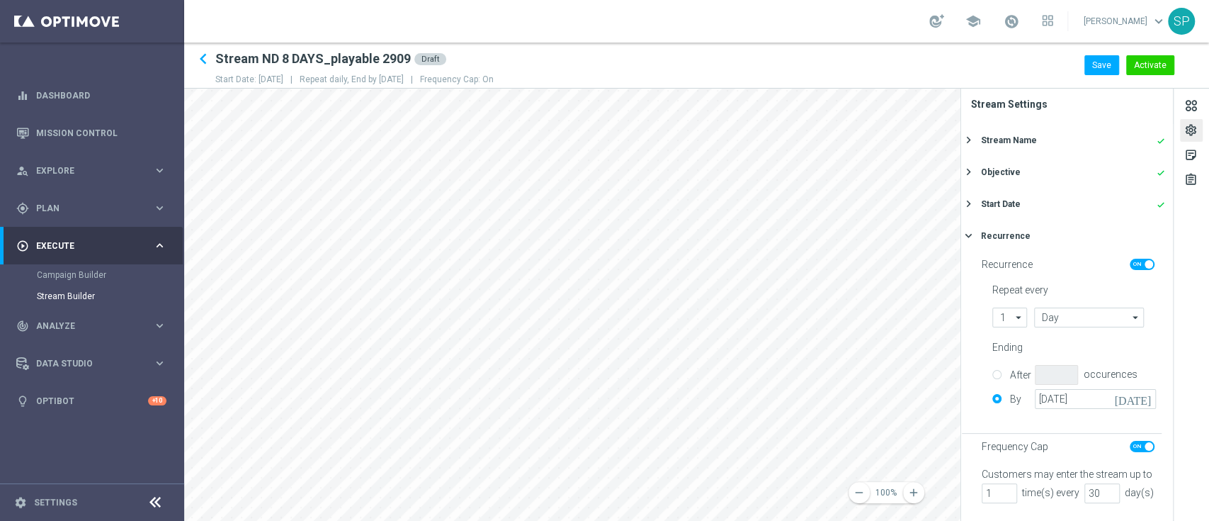
scroll to position [33, 0]
click at [1007, 165] on div "sticky_note_2" at bounding box center [1191, 157] width 13 height 18
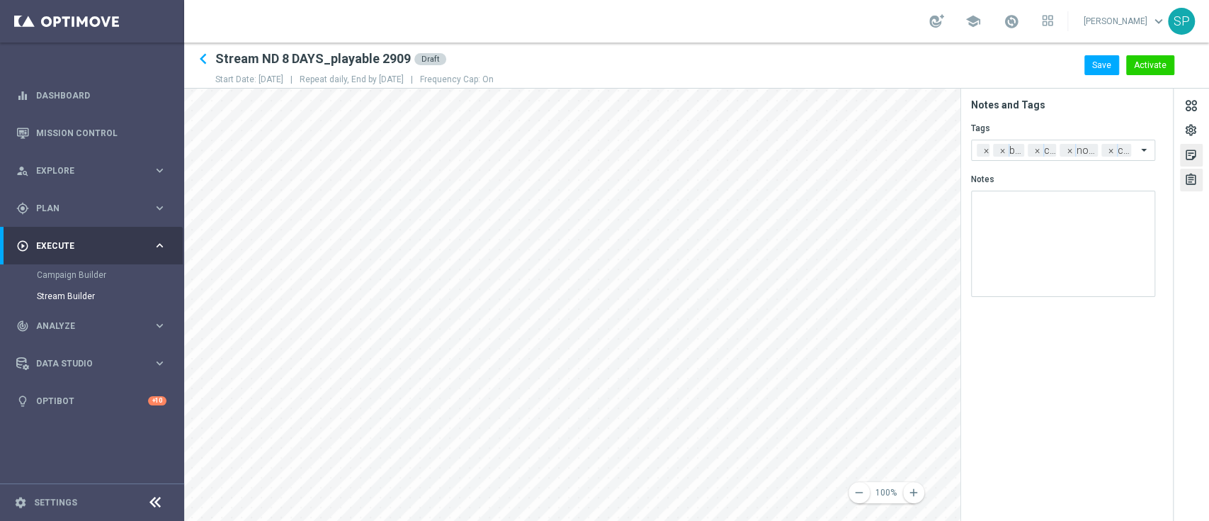
click at [1007, 190] on div "assignment" at bounding box center [1191, 182] width 13 height 18
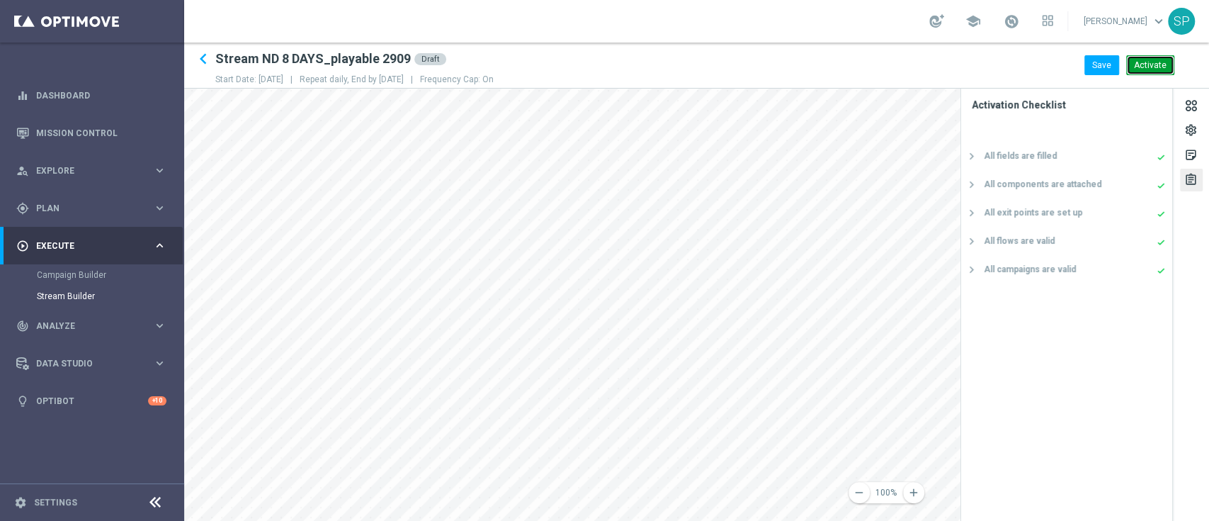
click at [1007, 65] on button "Activate" at bounding box center [1151, 65] width 48 height 20
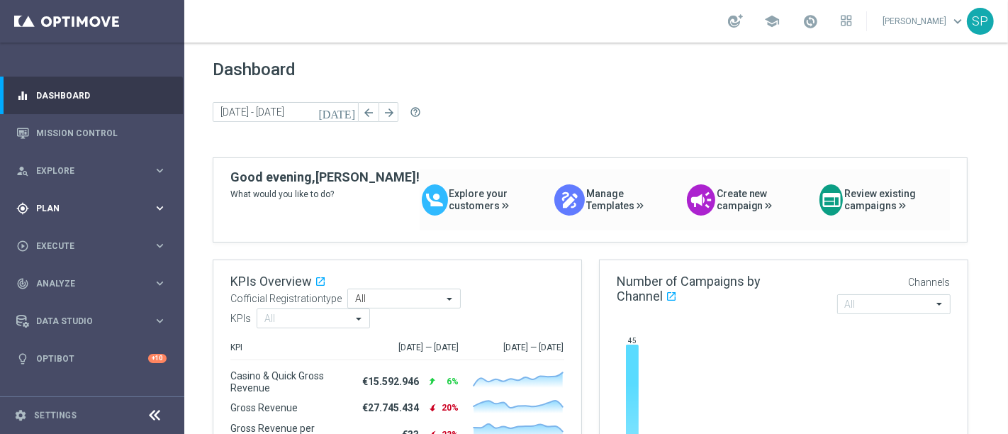
click at [147, 210] on span "Plan" at bounding box center [94, 208] width 117 height 9
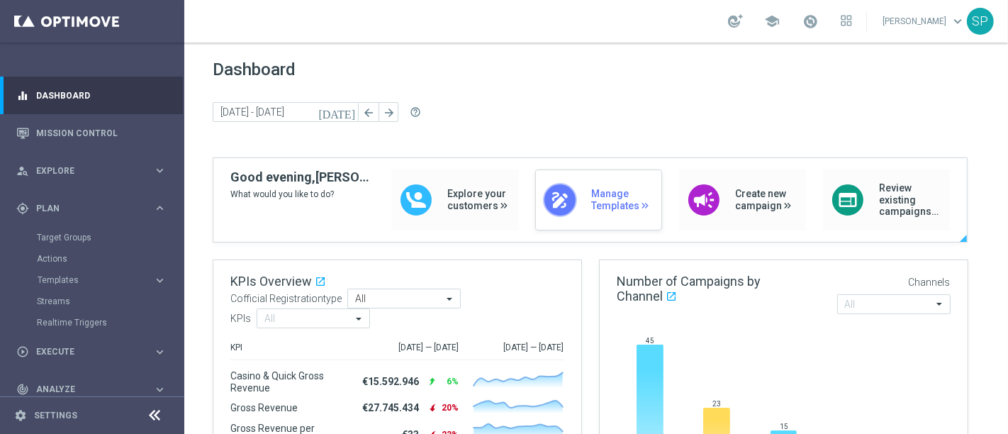
click at [593, 199] on span "Manage Templates" at bounding box center [622, 200] width 63 height 24
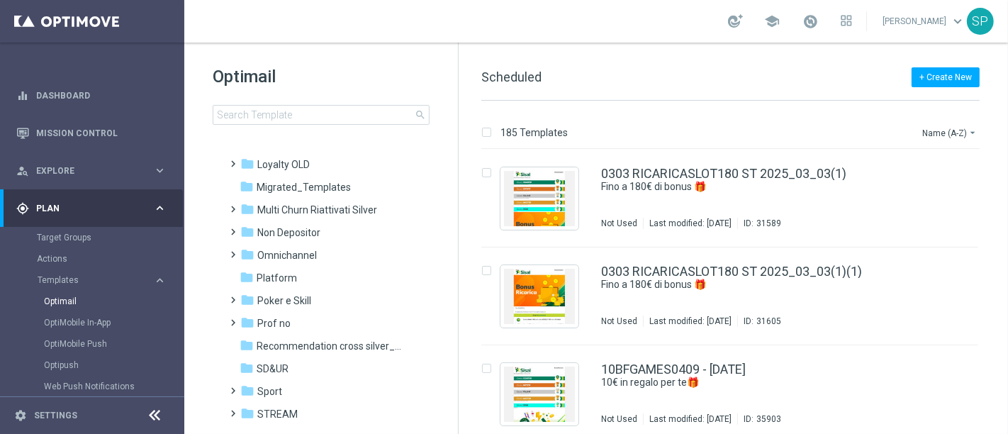
scroll to position [275, 0]
click at [360, 223] on div "folder Non Depositor" at bounding box center [321, 231] width 163 height 16
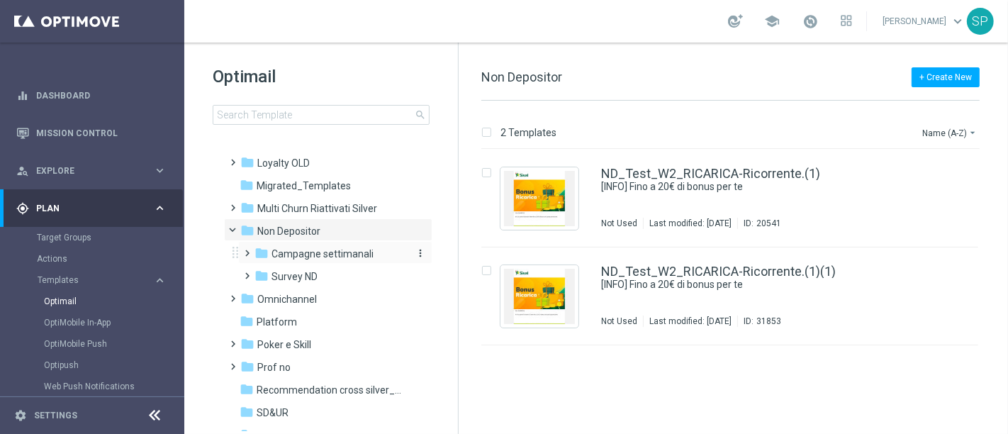
click at [341, 250] on span "Campagne settimanali" at bounding box center [322, 253] width 102 height 13
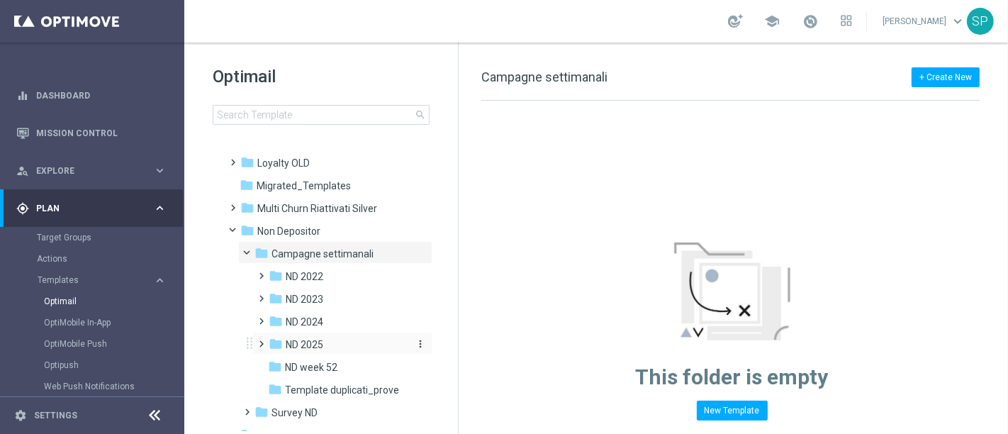
click at [339, 343] on div "folder ND 2025" at bounding box center [338, 345] width 139 height 16
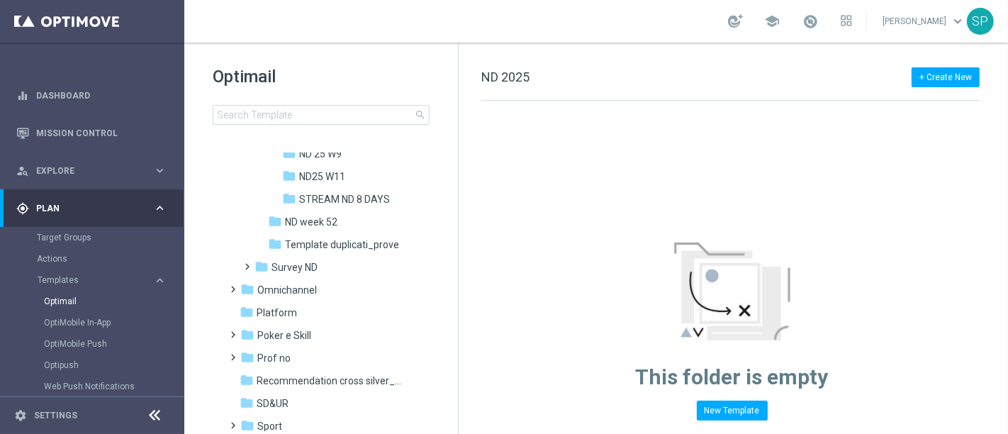
scroll to position [1216, 0]
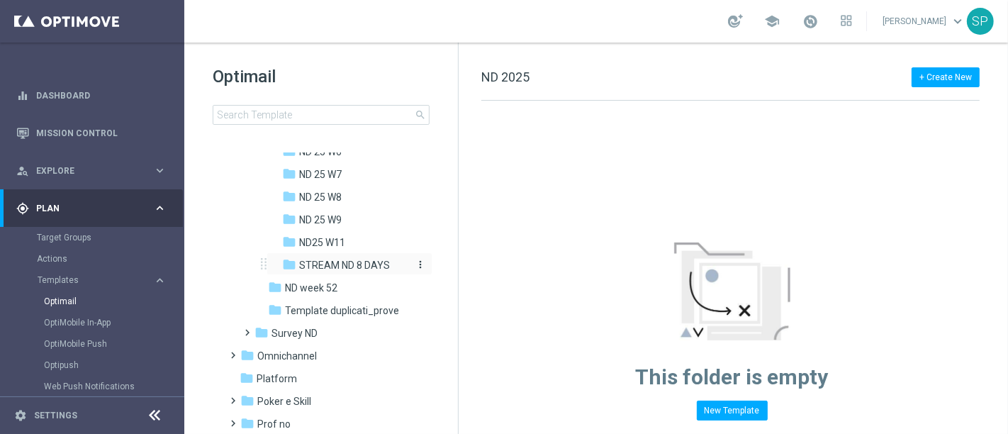
click at [376, 259] on span "STREAM ND 8 DAYS" at bounding box center [344, 265] width 91 height 13
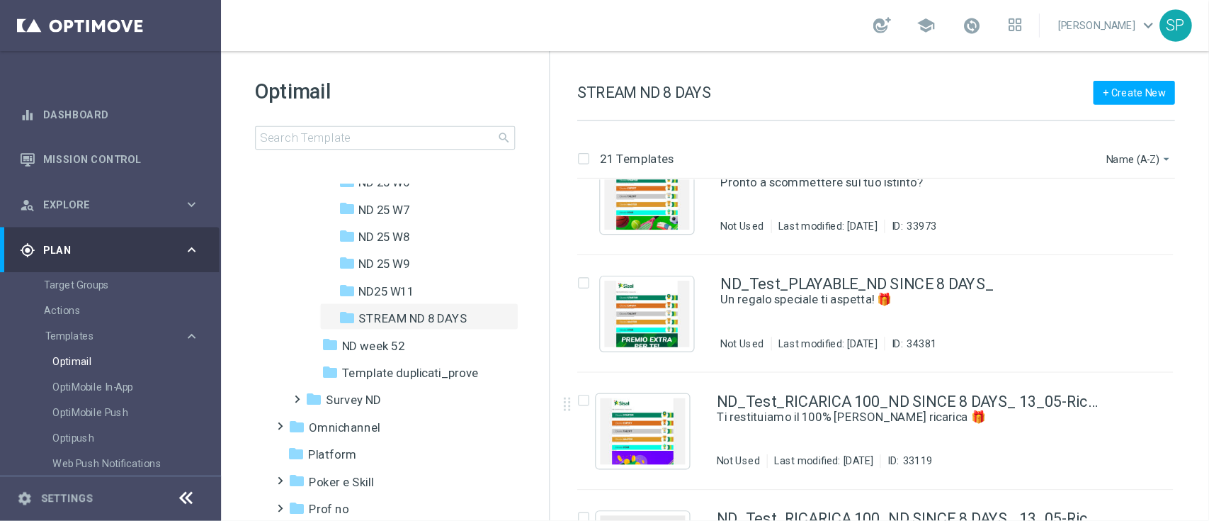
scroll to position [1416, 0]
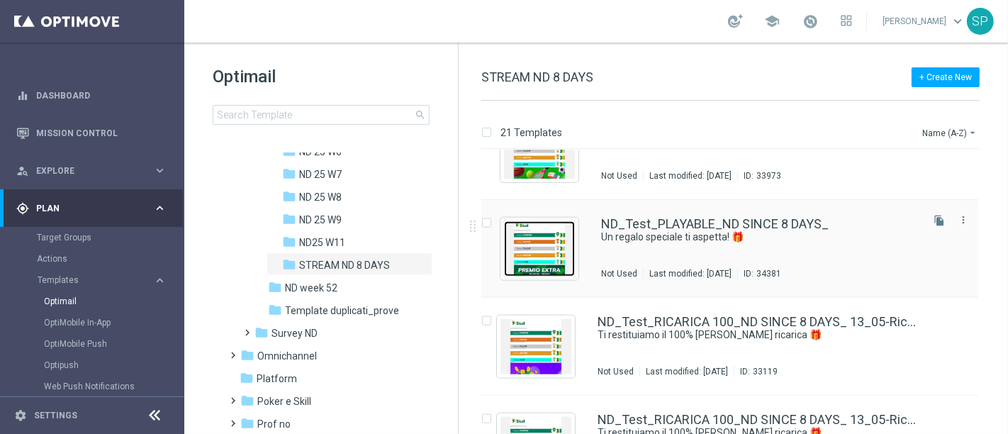
click at [519, 248] on img "Press SPACE to select this row." at bounding box center [539, 248] width 71 height 55
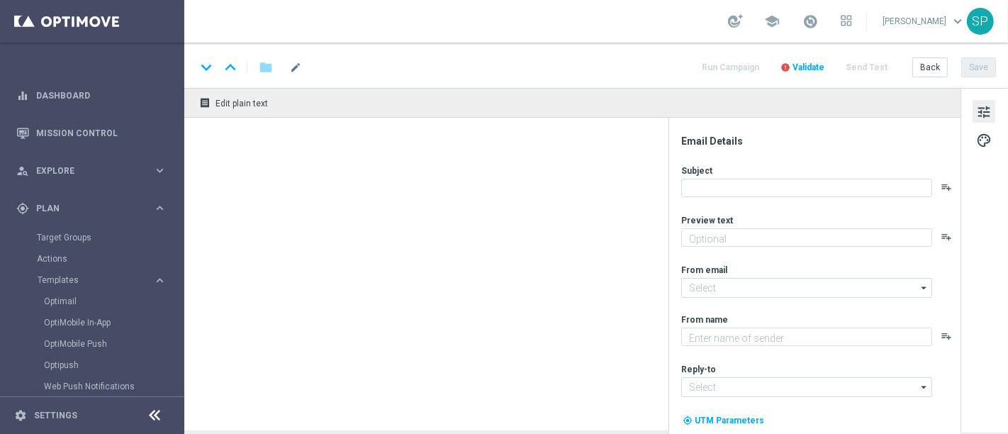
type textarea "Fino a 70€!"
type input "[EMAIL_ADDRESS][DOMAIN_NAME]"
type textarea "Sisal"
type input "[EMAIL_ADDRESS][DOMAIN_NAME]"
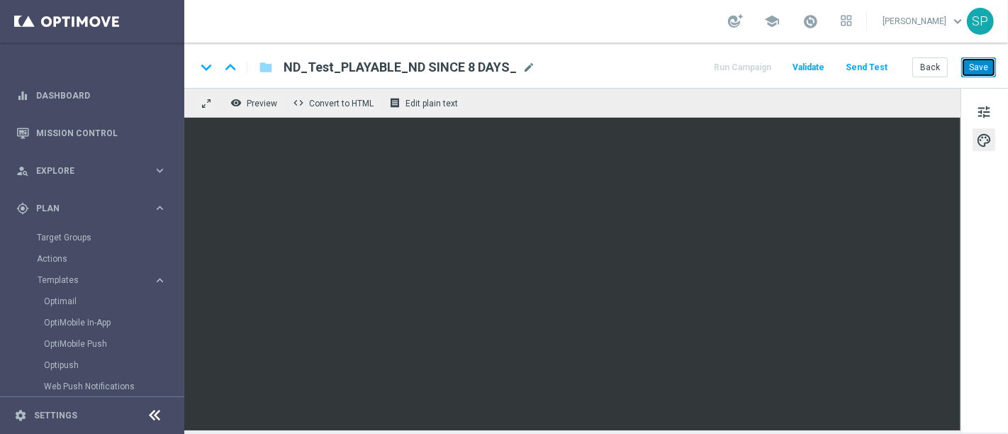
click at [974, 69] on button "Save" at bounding box center [978, 67] width 35 height 20
click at [969, 76] on button "Save" at bounding box center [978, 67] width 35 height 20
drag, startPoint x: 284, startPoint y: 60, endPoint x: 524, endPoint y: 80, distance: 241.1
click at [524, 80] on div "keyboard_arrow_down keyboard_arrow_up folder ND_Test_PLAYABLE_ND SINCE 8 DAYS_ …" at bounding box center [595, 65] width 823 height 45
copy span "ND_Test_PLAYABLE_ND SINCE 8 DAYS_"
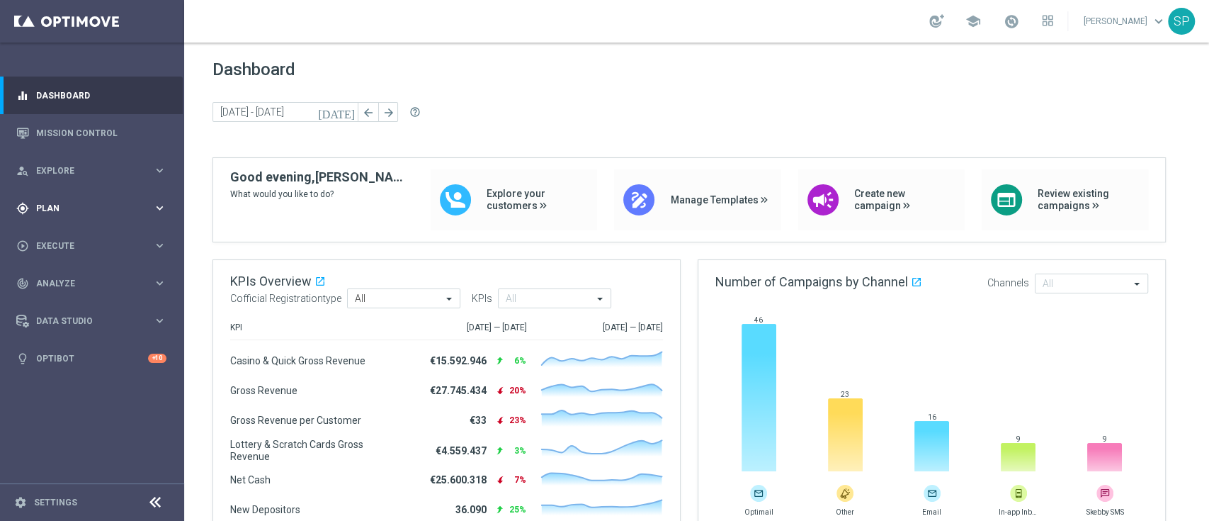
click at [132, 204] on span "Plan" at bounding box center [94, 208] width 117 height 9
click at [81, 232] on link "Target Groups" at bounding box center [92, 237] width 111 height 11
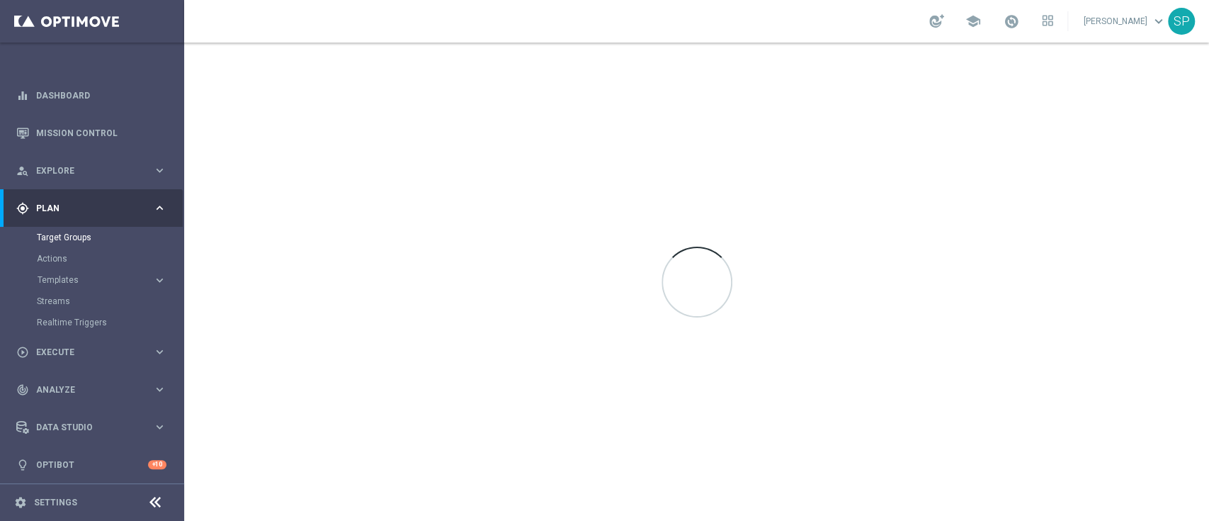
click at [69, 286] on accordion "Templates keyboard_arrow_right Optimail OptiMobile In-App OptiMobile Push Optip…" at bounding box center [110, 279] width 146 height 21
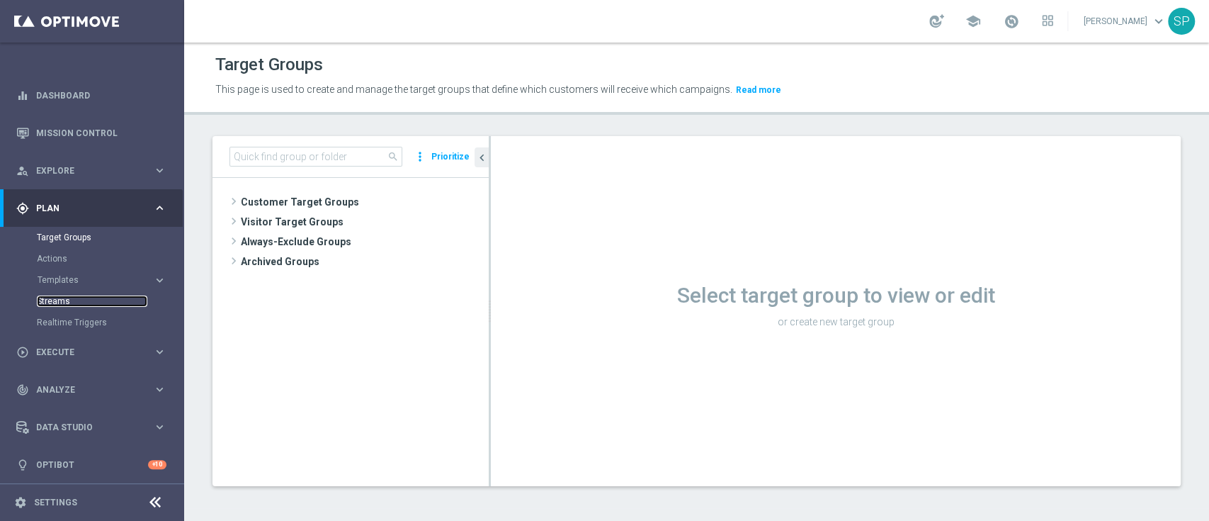
click at [42, 306] on link "Streams" at bounding box center [92, 300] width 111 height 11
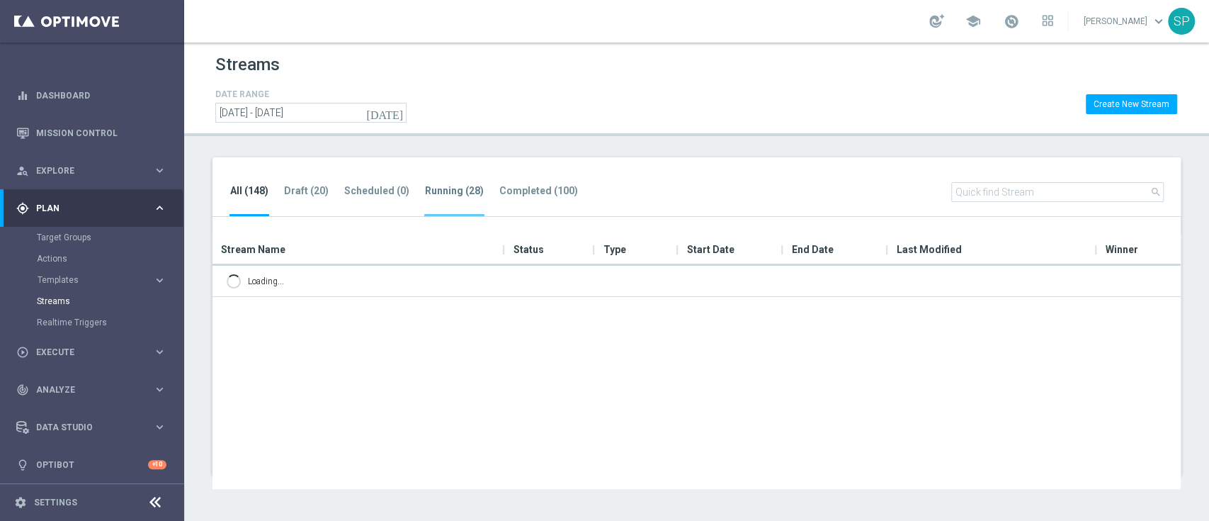
click at [466, 183] on li "Running (28)" at bounding box center [454, 199] width 60 height 33
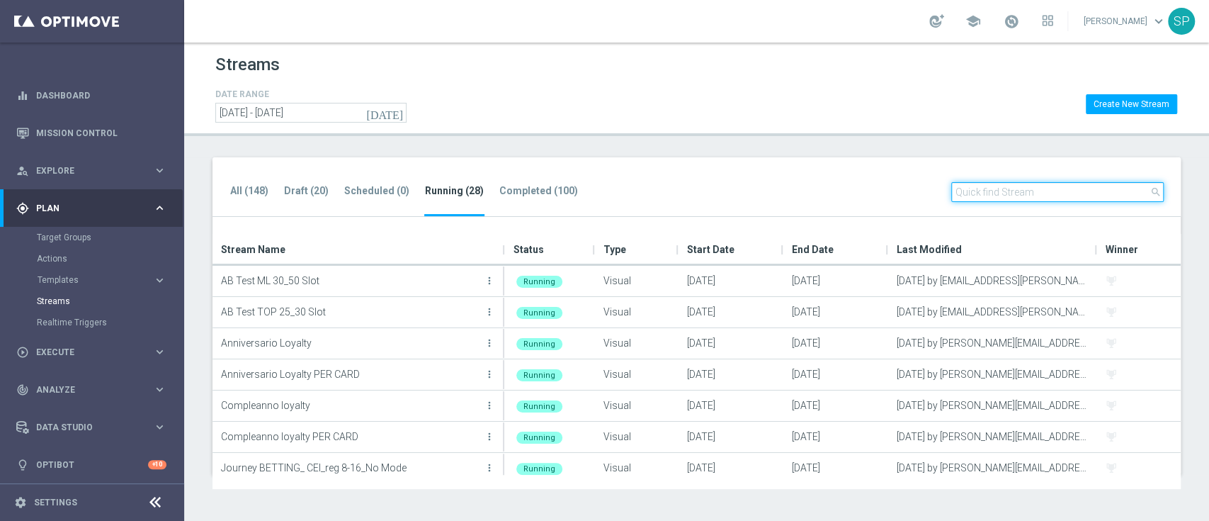
click at [1017, 191] on input "text" at bounding box center [1058, 192] width 213 height 20
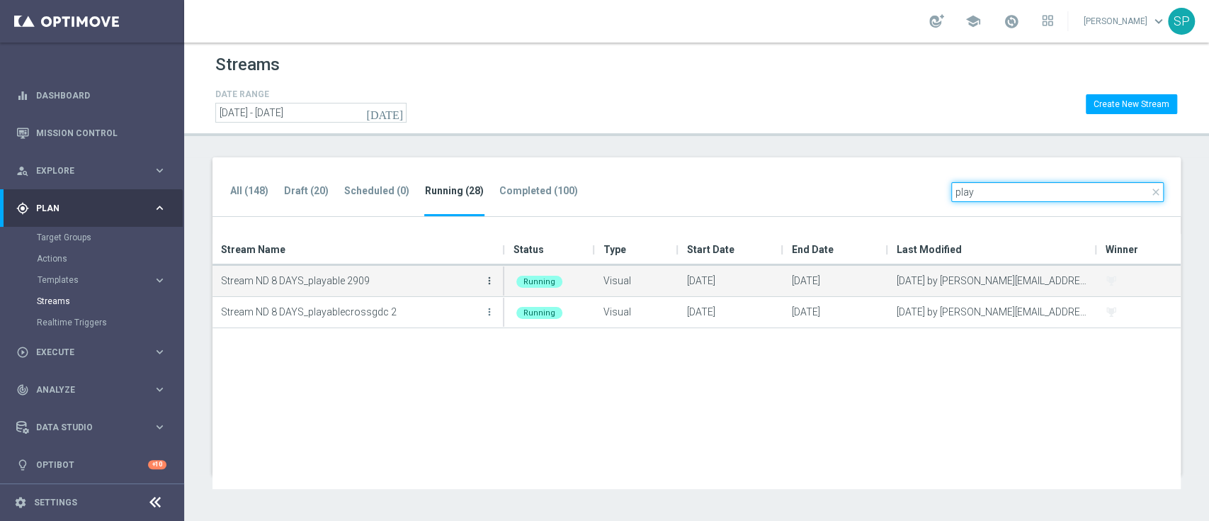
type input "play"
click at [485, 275] on icon "more_vert" at bounding box center [489, 280] width 11 height 11
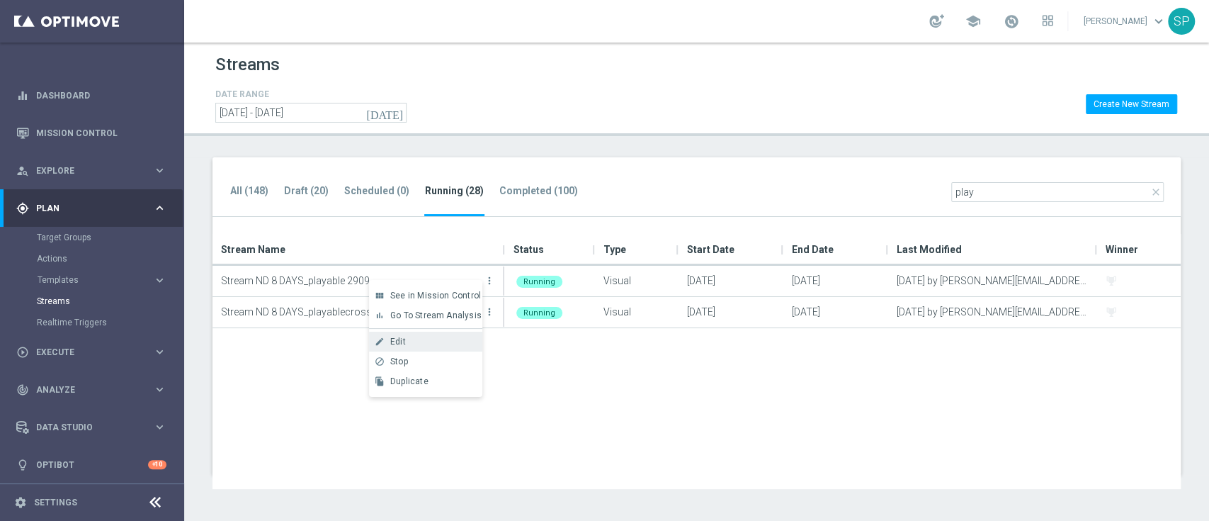
click at [423, 339] on div "Edit" at bounding box center [433, 342] width 86 height 10
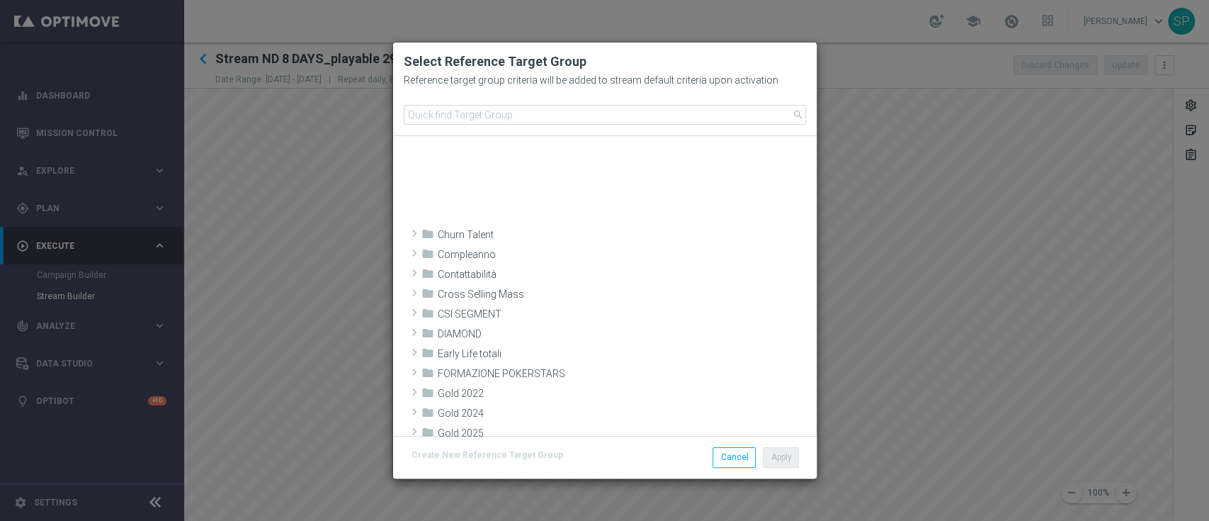
scroll to position [475, 0]
